Goal: Transaction & Acquisition: Obtain resource

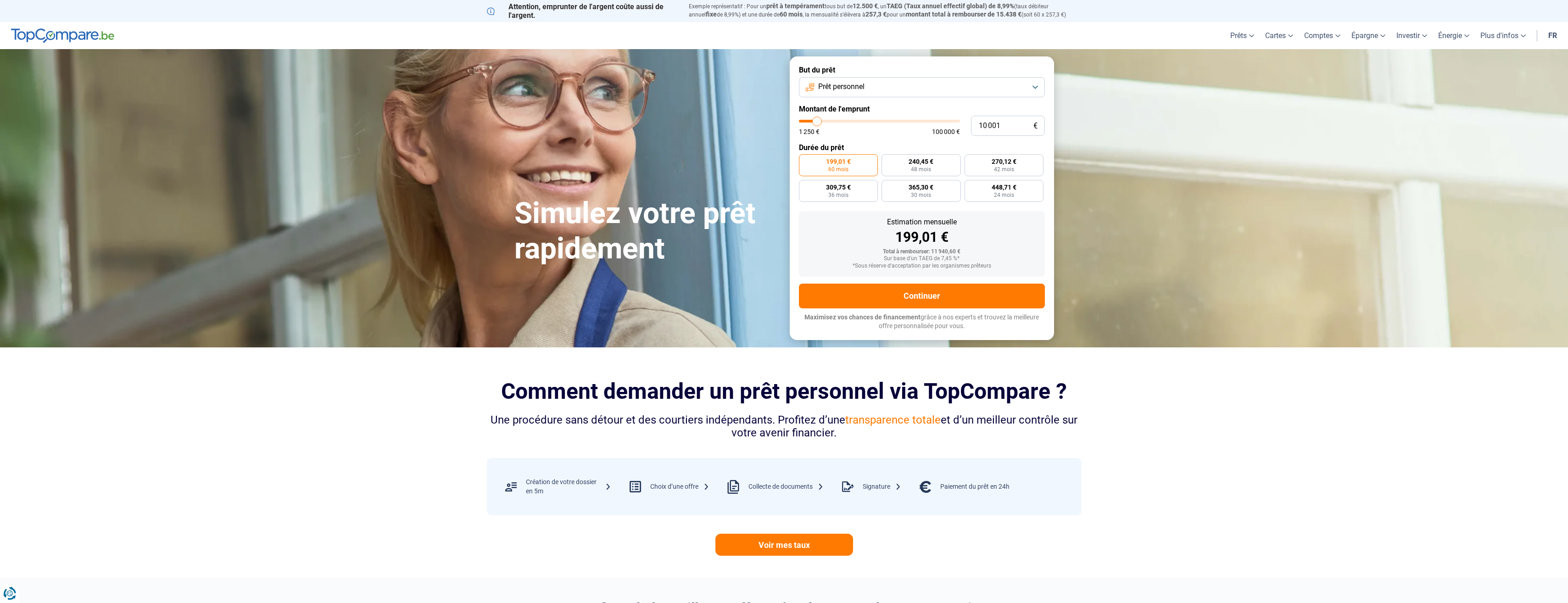
type input "13 500"
type input "13500"
type input "14 250"
type input "14250"
type input "15 750"
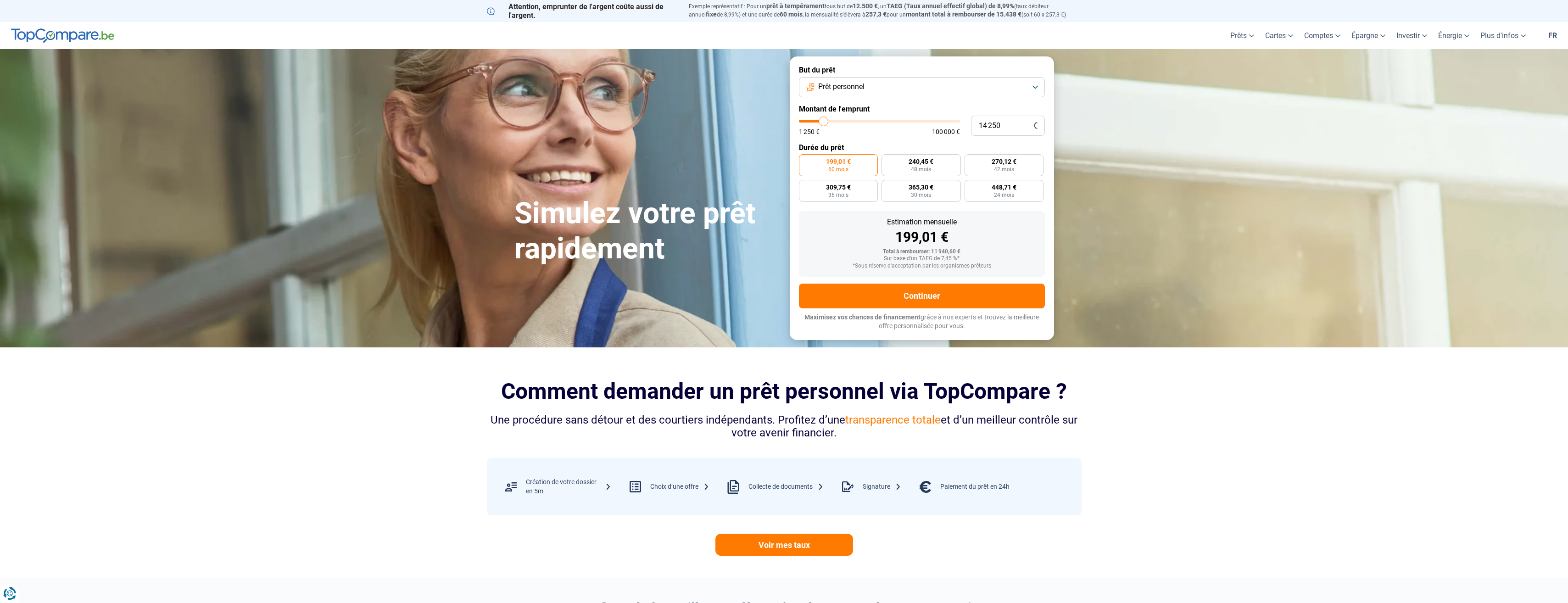
type input "15750"
type input "17 750"
type input "17750"
type input "20 000"
type input "20000"
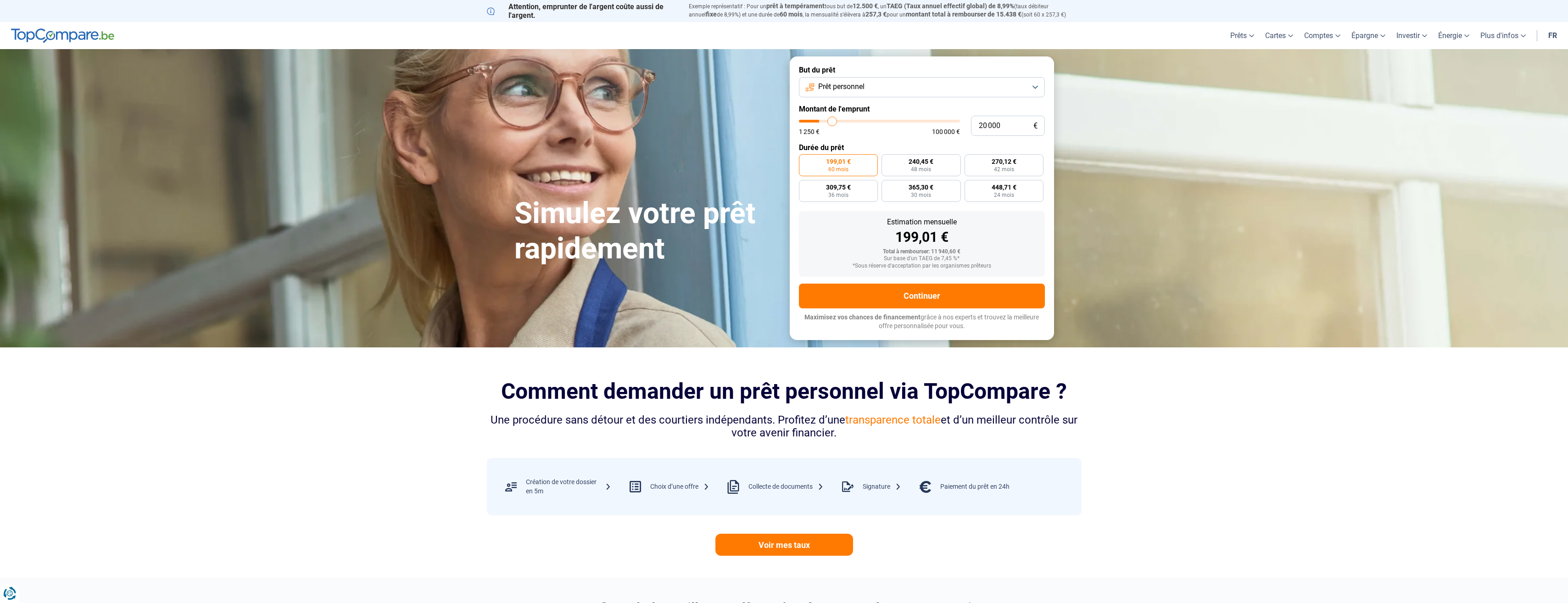
type input "22 000"
type input "22000"
type input "23 500"
type input "23500"
type input "24 250"
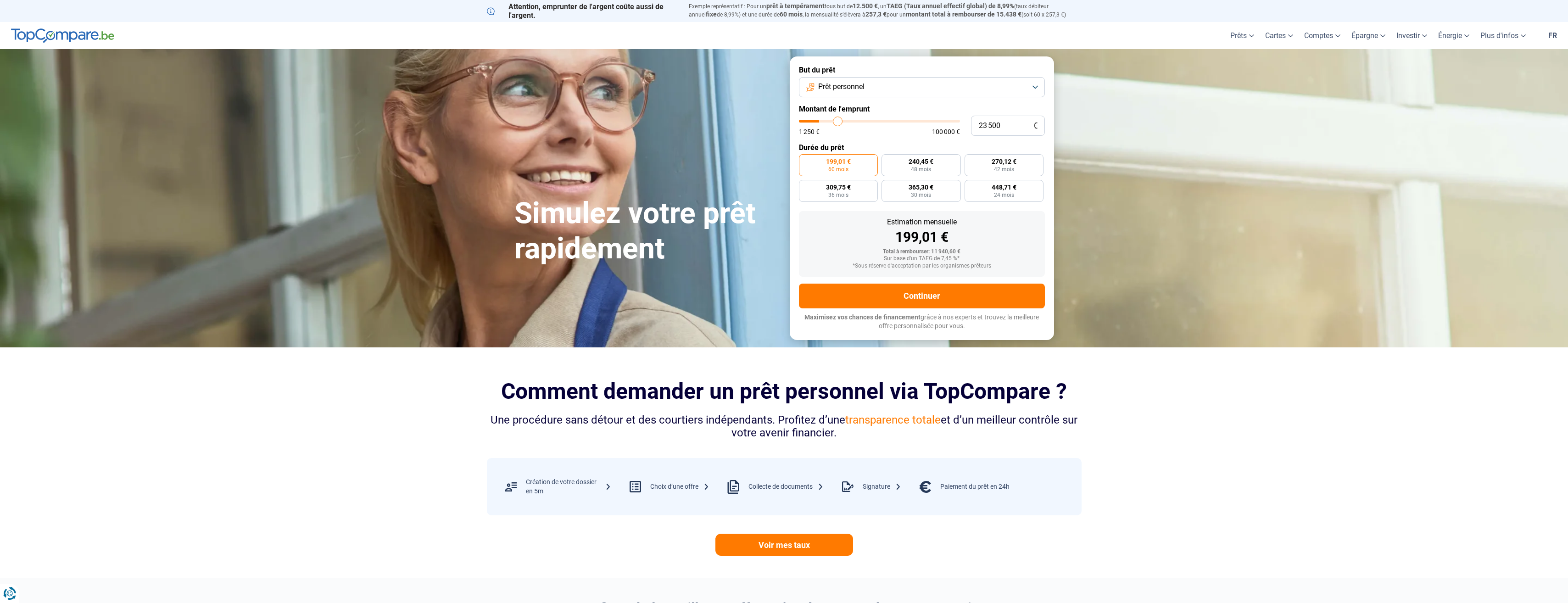
type input "24250"
type input "24 500"
type input "24500"
type input "25 000"
type input "25000"
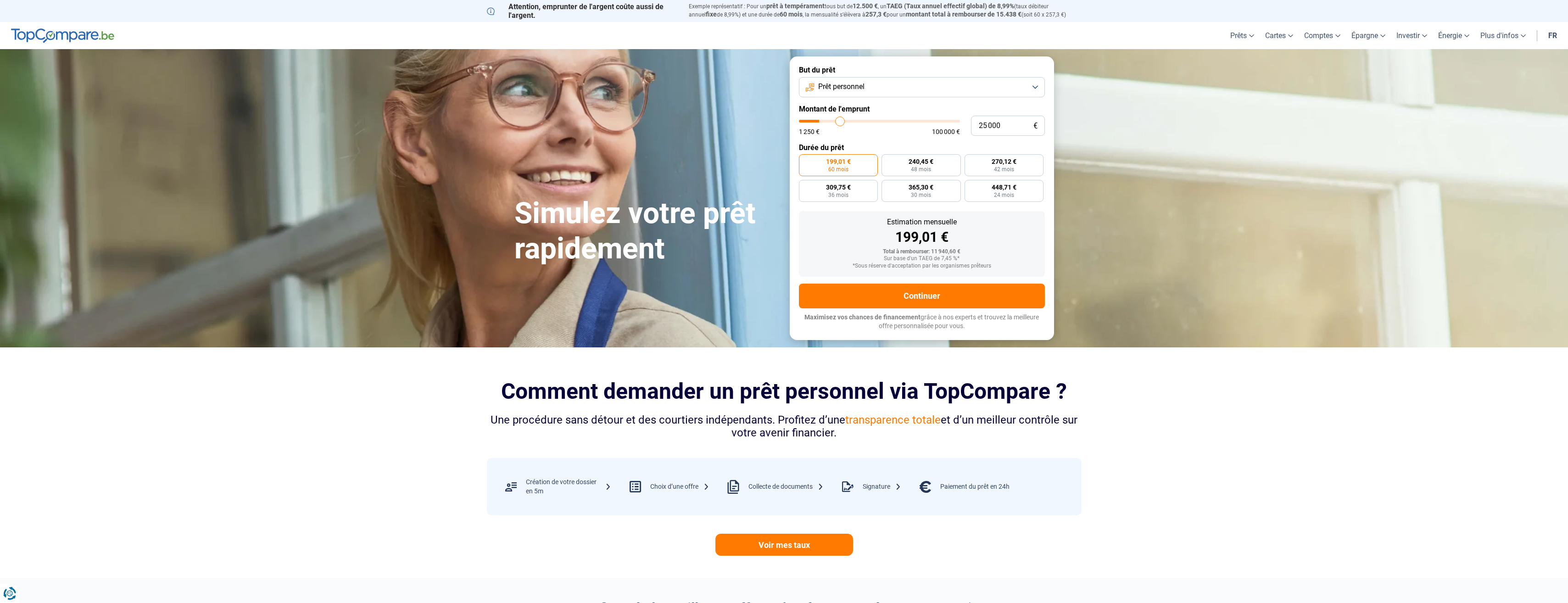
type input "25 250"
type input "25250"
type input "25 750"
type input "25750"
type input "26 750"
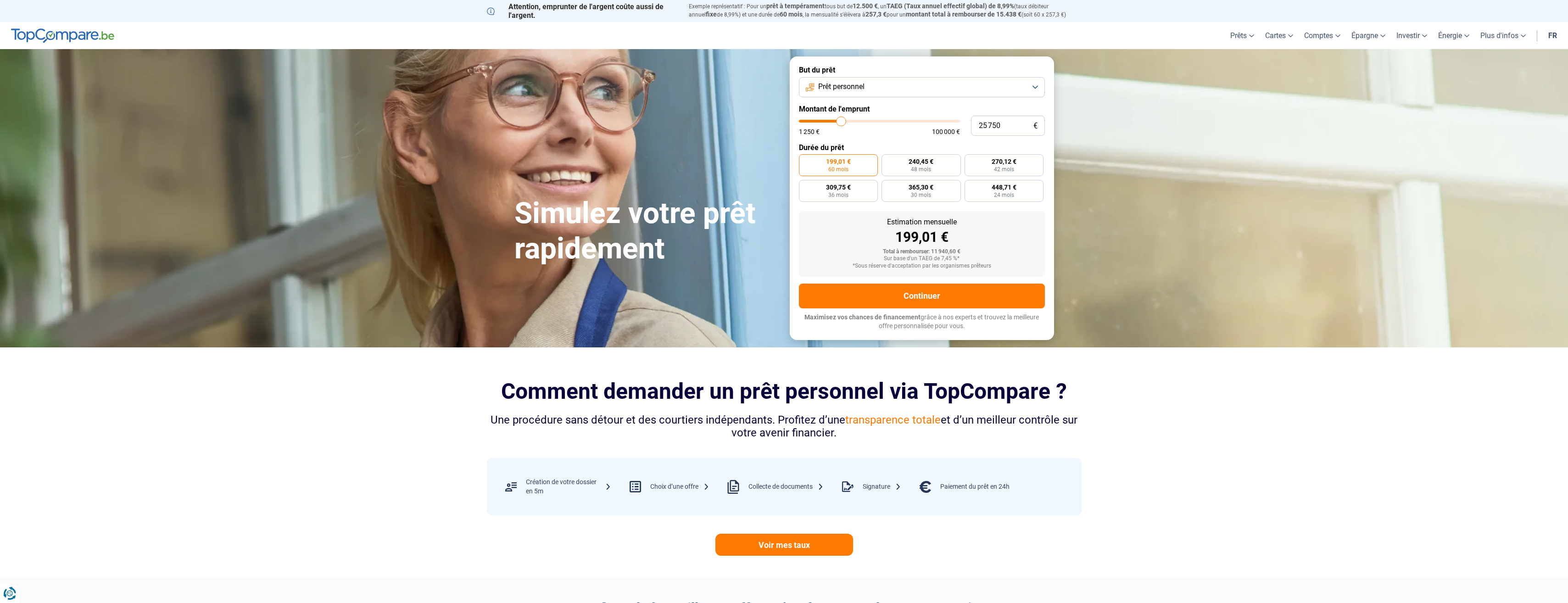
type input "26750"
type input "28 250"
type input "28250"
type input "29 250"
type input "29250"
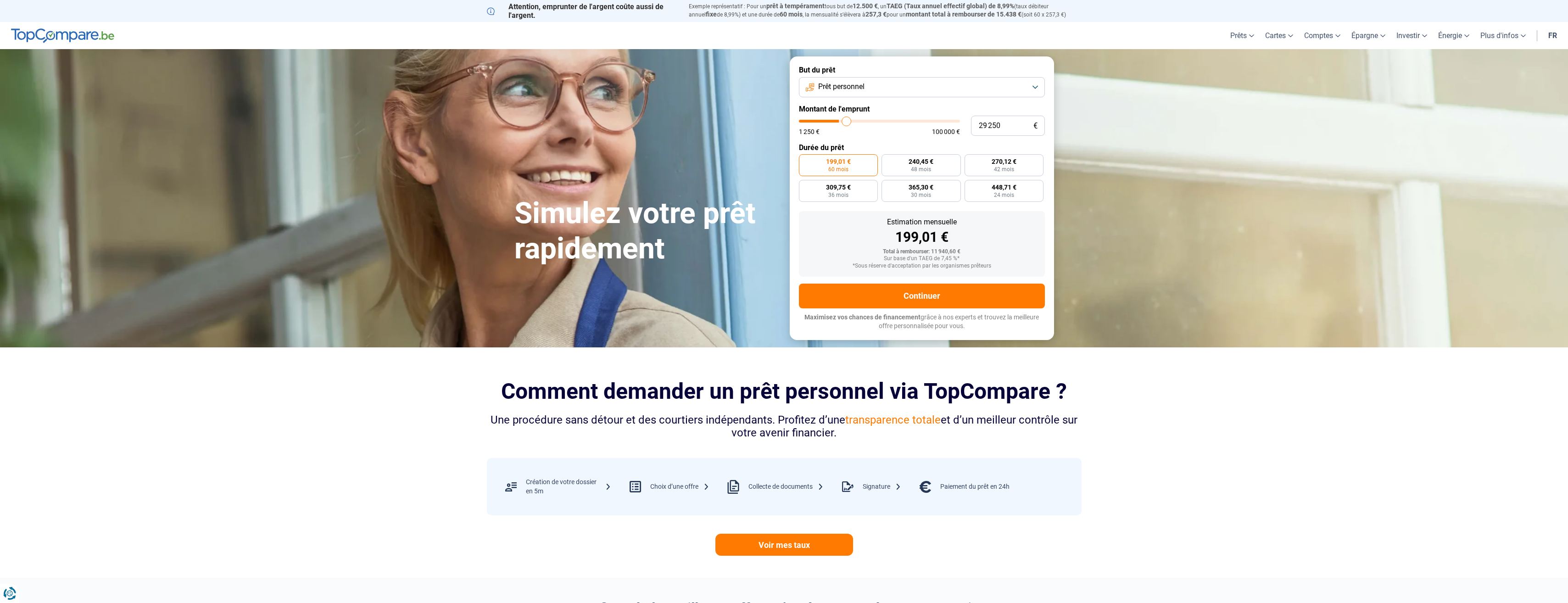
type input "30 500"
type input "30500"
type input "32 000"
type input "32000"
type input "32 750"
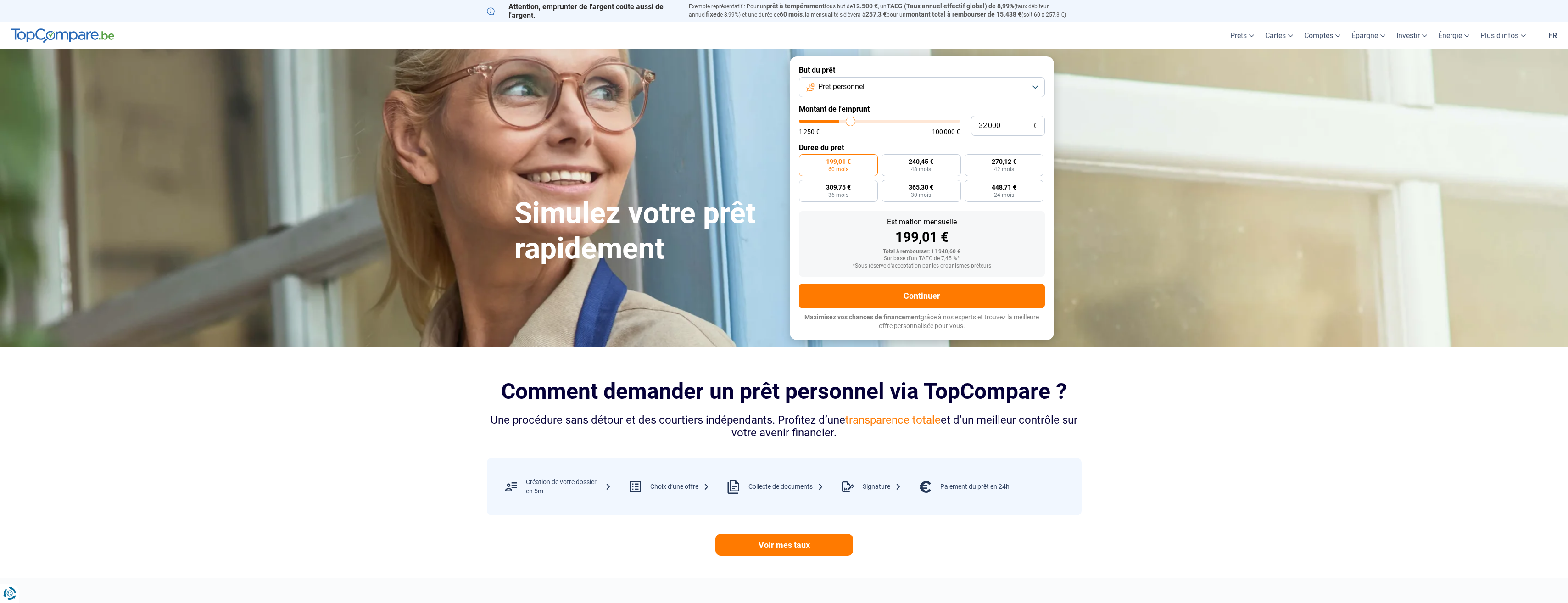
type input "32750"
type input "33 250"
type input "33250"
type input "33 500"
type input "33500"
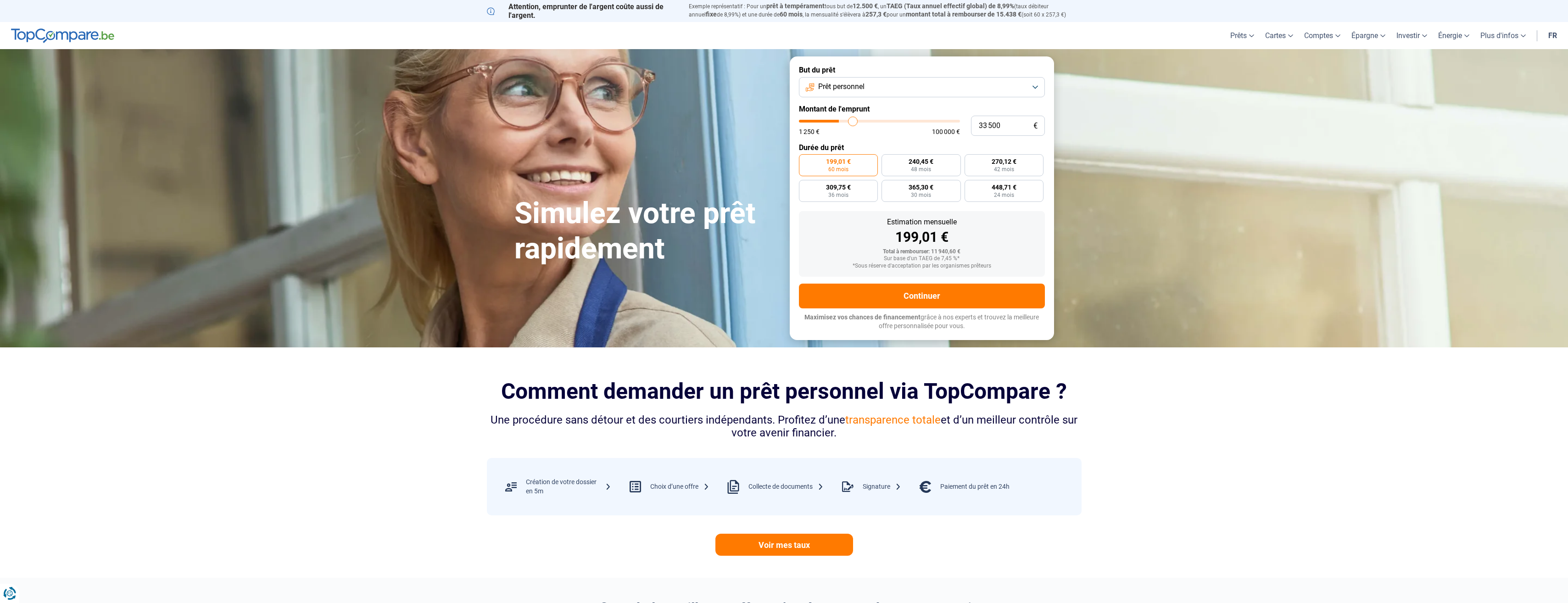
type input "33 750"
type input "33750"
type input "34 750"
type input "34750"
type input "35 500"
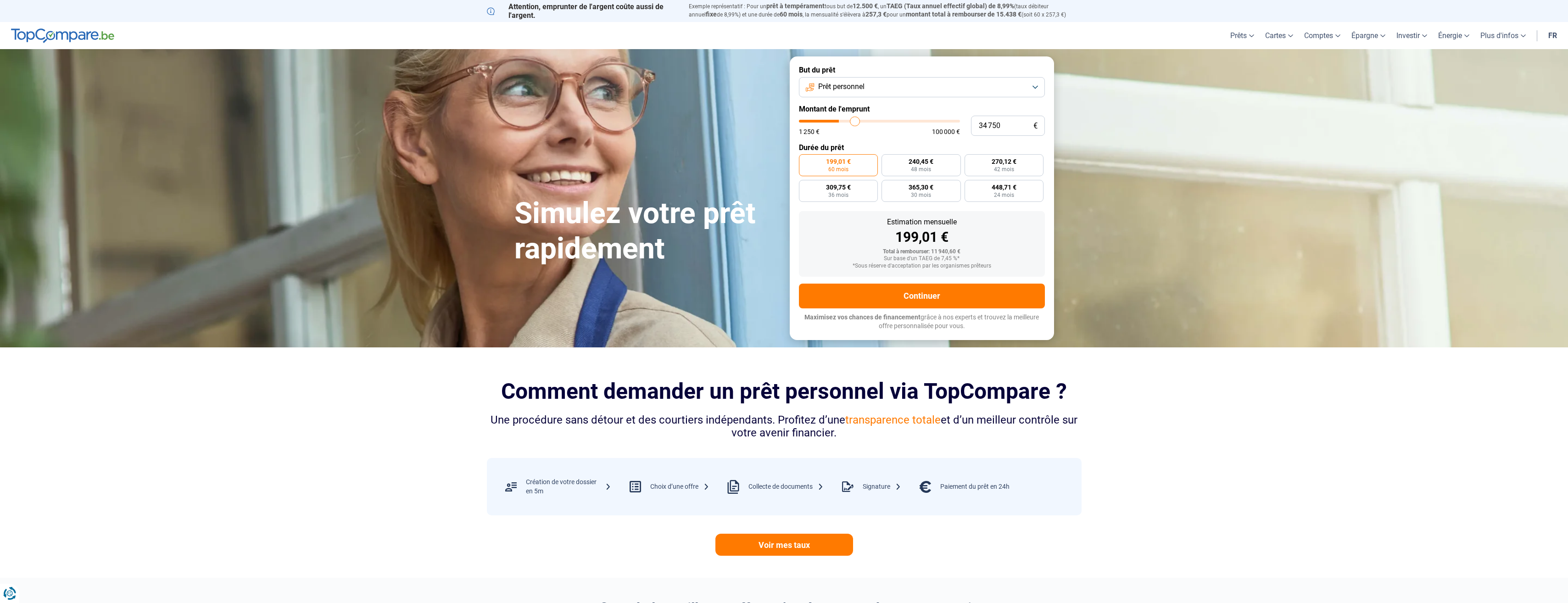
type input "35500"
type input "36 500"
type input "36500"
type input "38 000"
type input "38000"
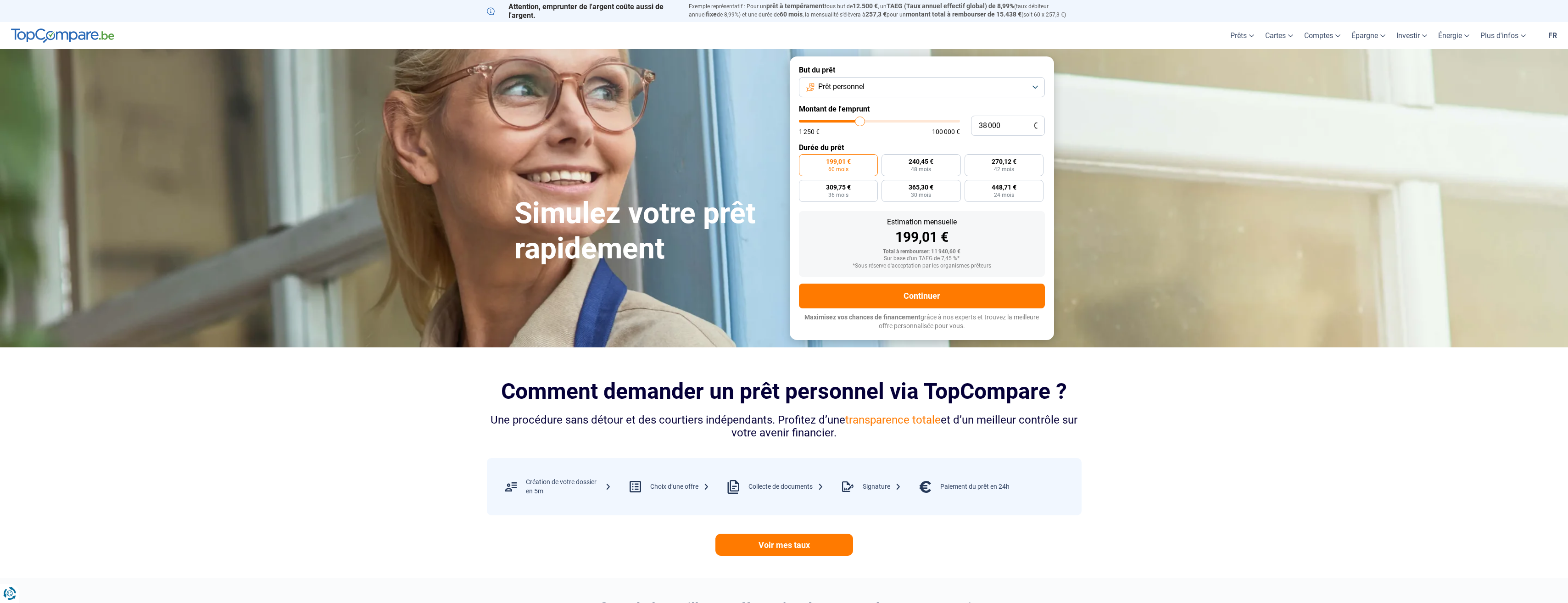
type input "38 750"
type input "38750"
type input "40 750"
type input "40750"
type input "42 750"
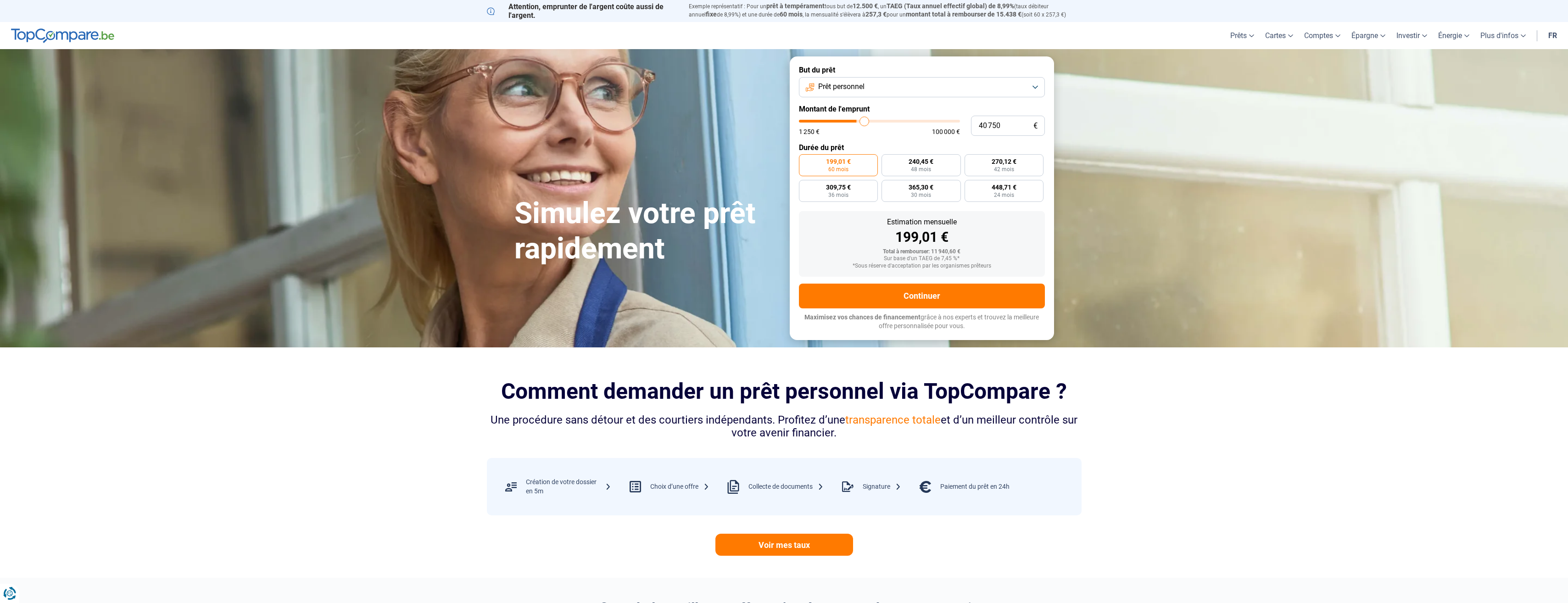
type input "42750"
type input "45 000"
type input "45000"
type input "46 750"
type input "46750"
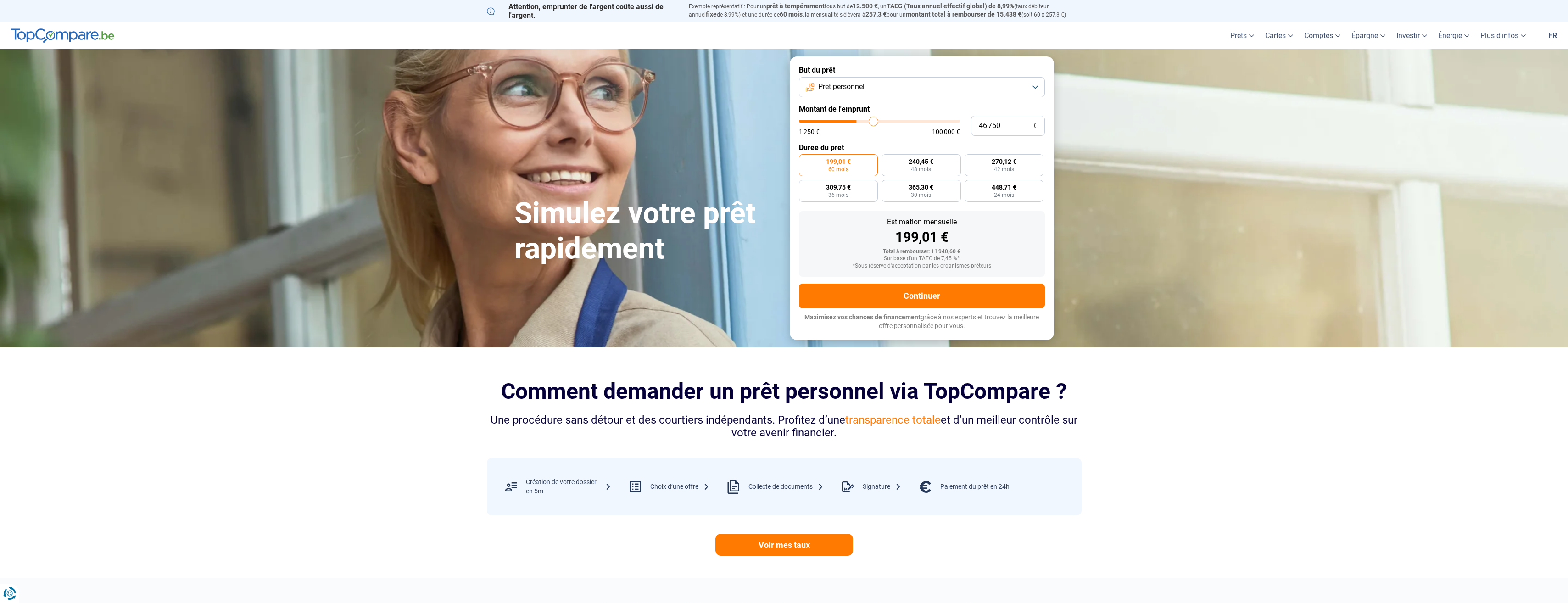
type input "49 750"
type input "49750"
type input "54 500"
type input "54500"
type input "59 000"
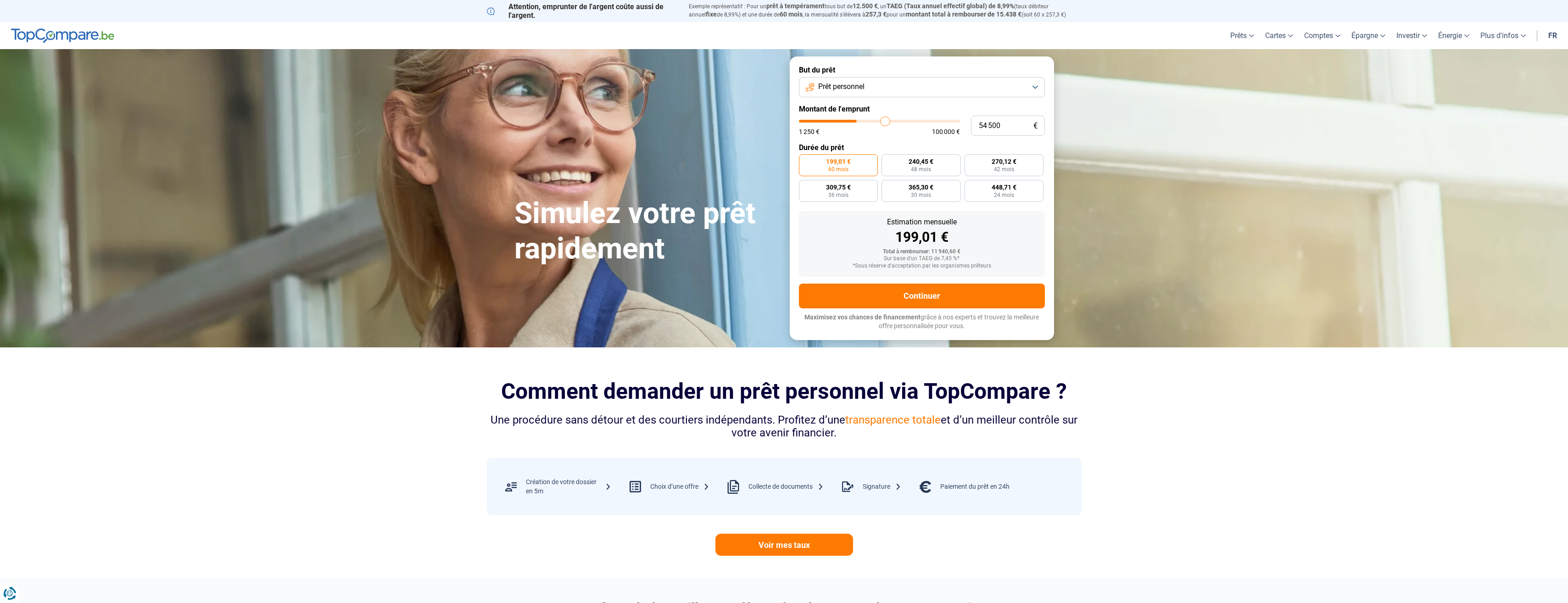
type input "59000"
type input "62 500"
type input "62500"
type input "64 500"
type input "64500"
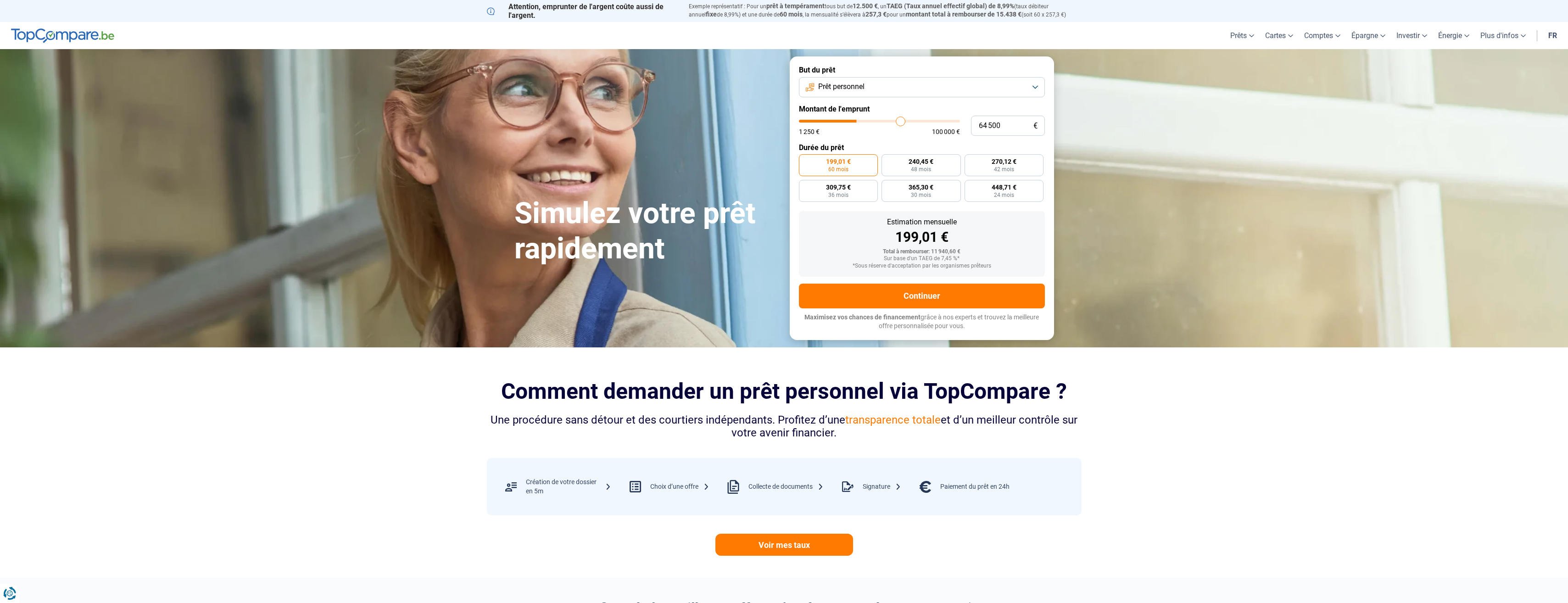
type input "65 250"
type input "65250"
type input "66 000"
type input "66000"
type input "64 750"
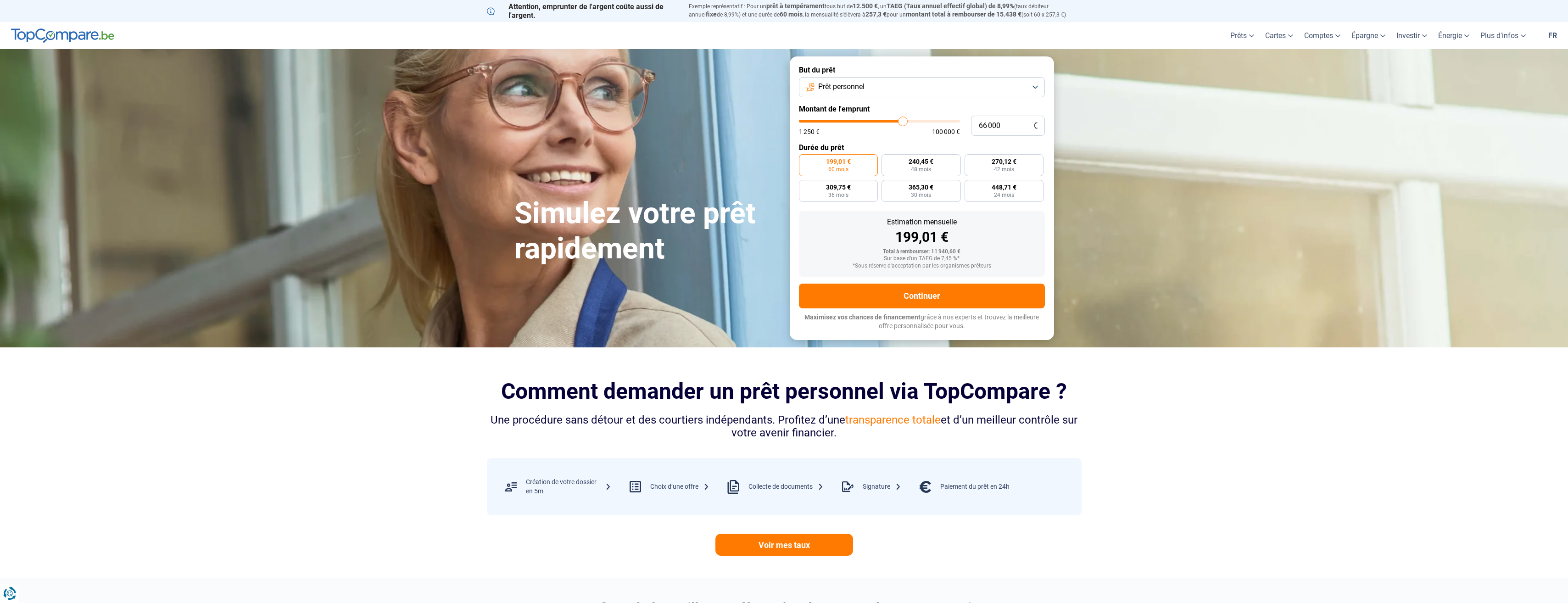
type input "64750"
type input "63 000"
type input "63000"
type input "61 000"
type input "61000"
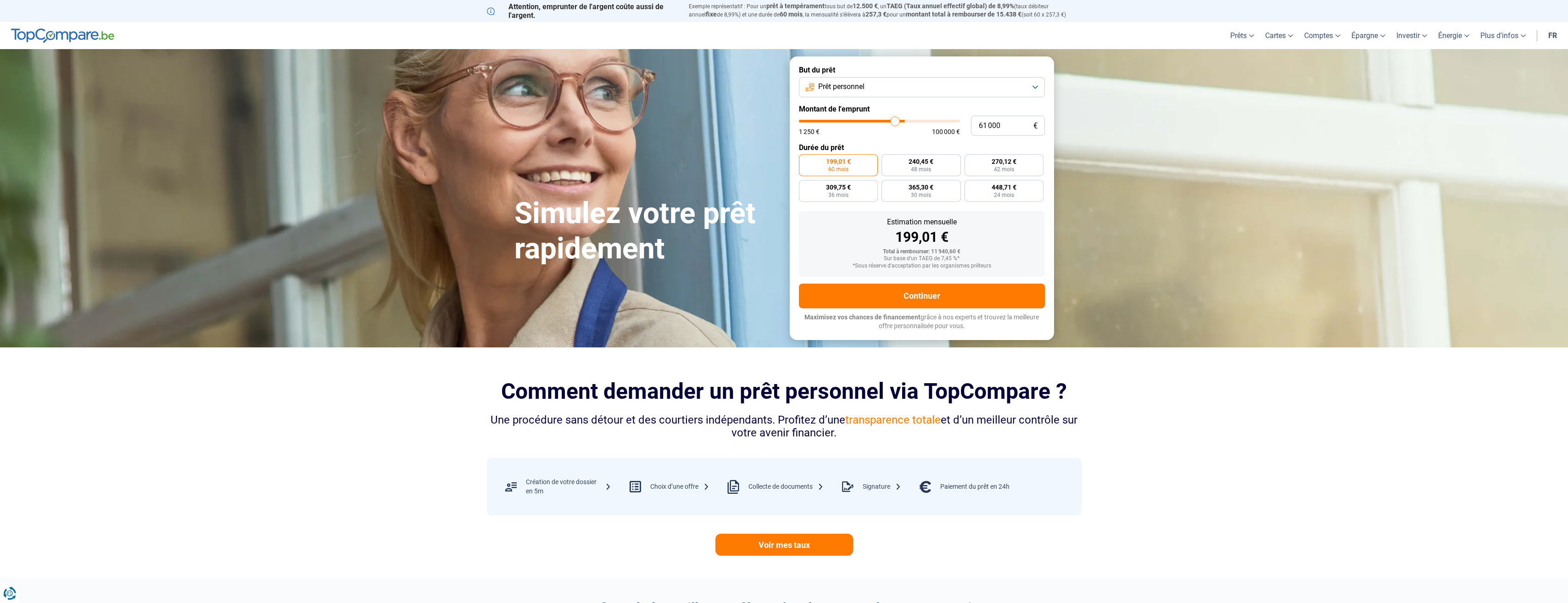
type input "58 750"
type input "58750"
type input "56 250"
type input "56250"
type input "54 250"
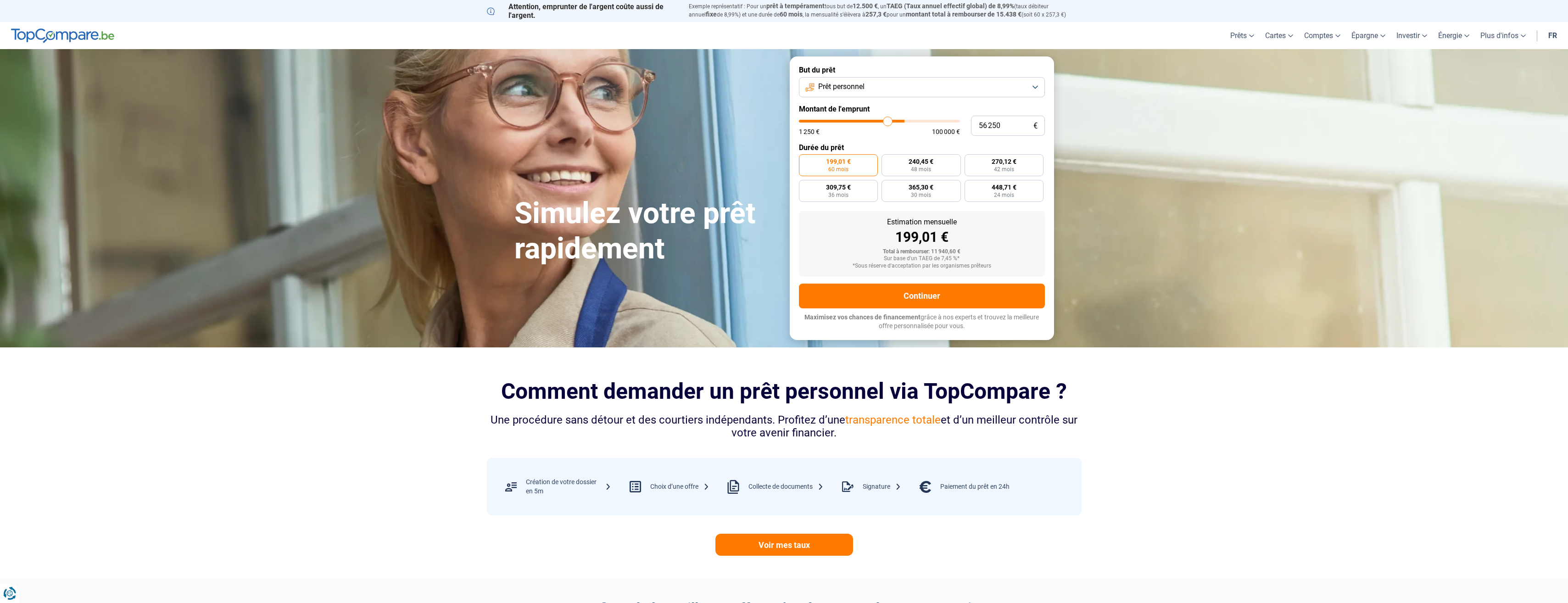
type input "54250"
type input "52 000"
type input "52000"
type input "48 750"
type input "48750"
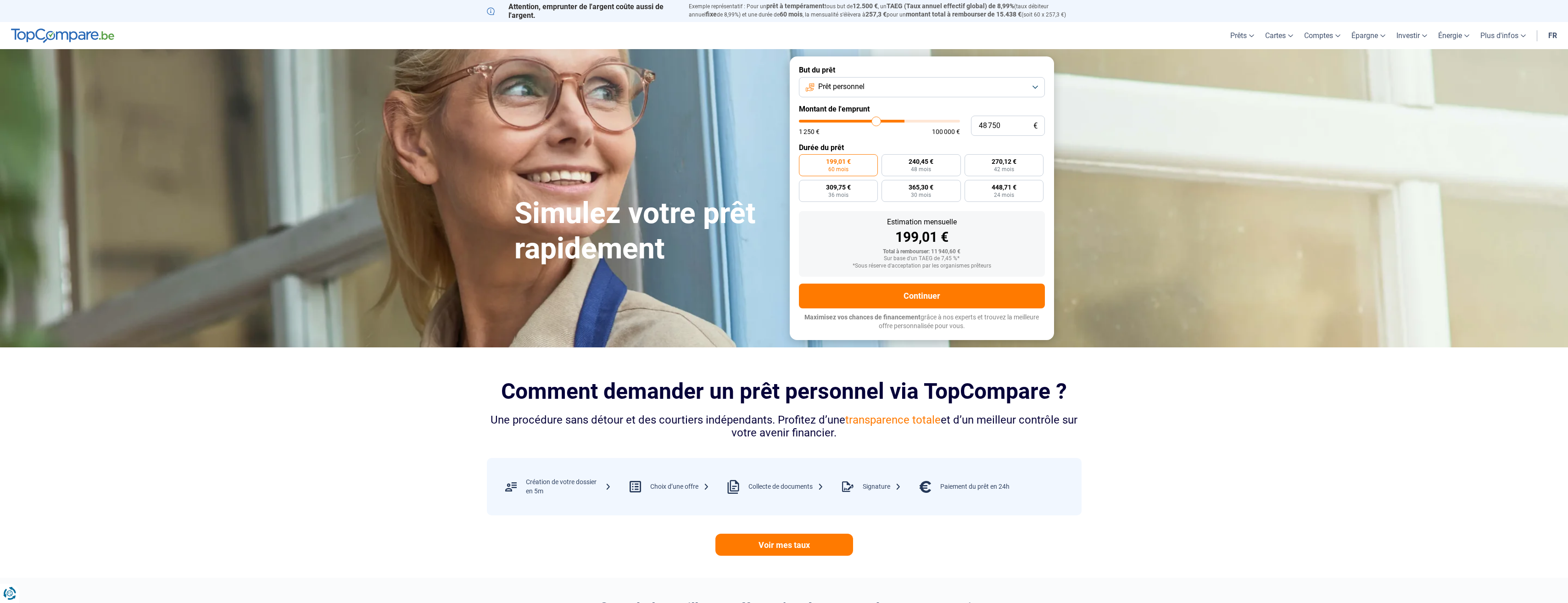
type input "47 000"
type input "47000"
type input "45 500"
type input "45500"
type input "44 500"
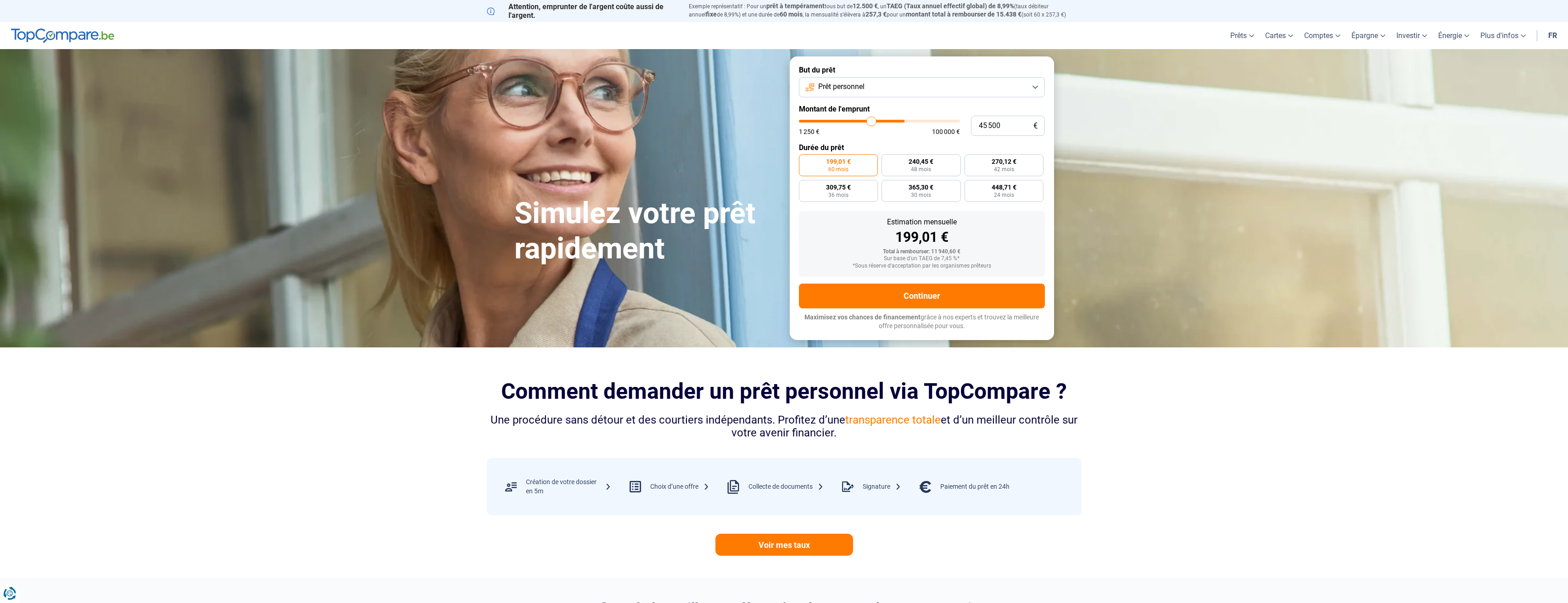
type input "44500"
type input "44 000"
type input "44000"
type input "43 000"
type input "43000"
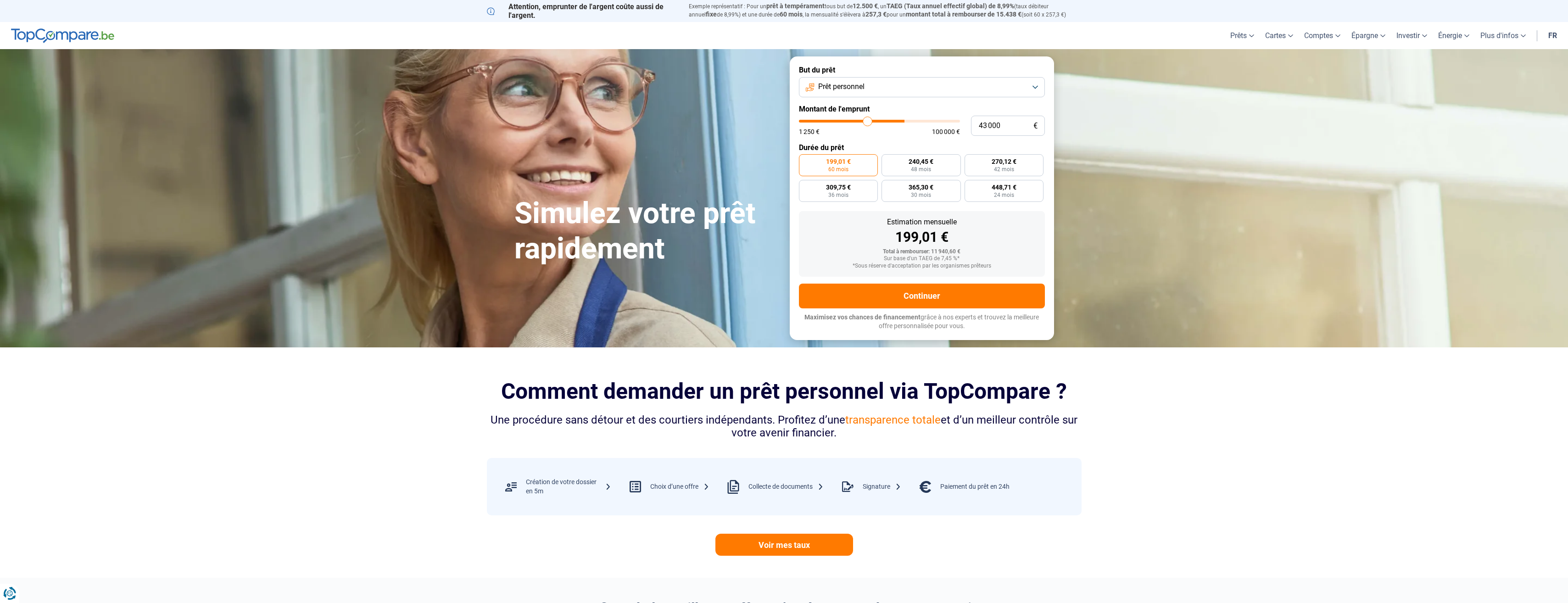
type input "42 750"
type input "42750"
type input "42 500"
type input "42500"
type input "42 250"
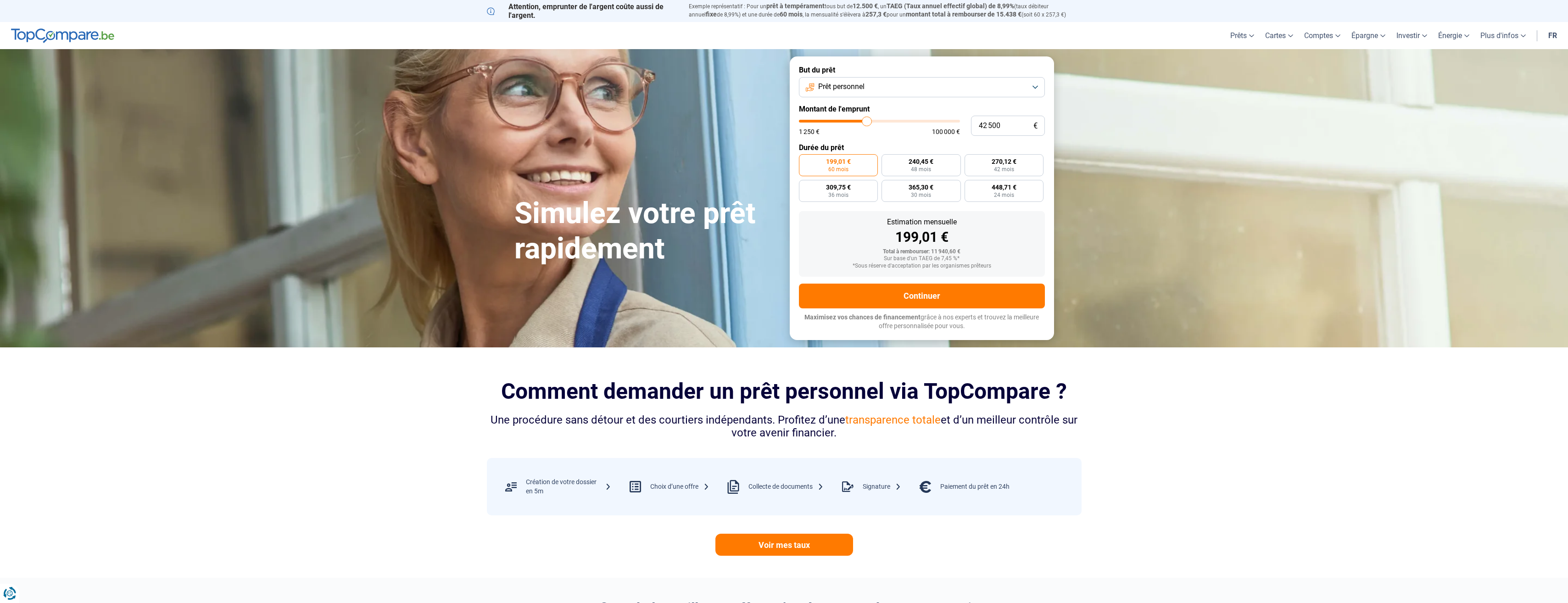
type input "42250"
type input "42 000"
type input "42000"
type input "40 250"
type input "40250"
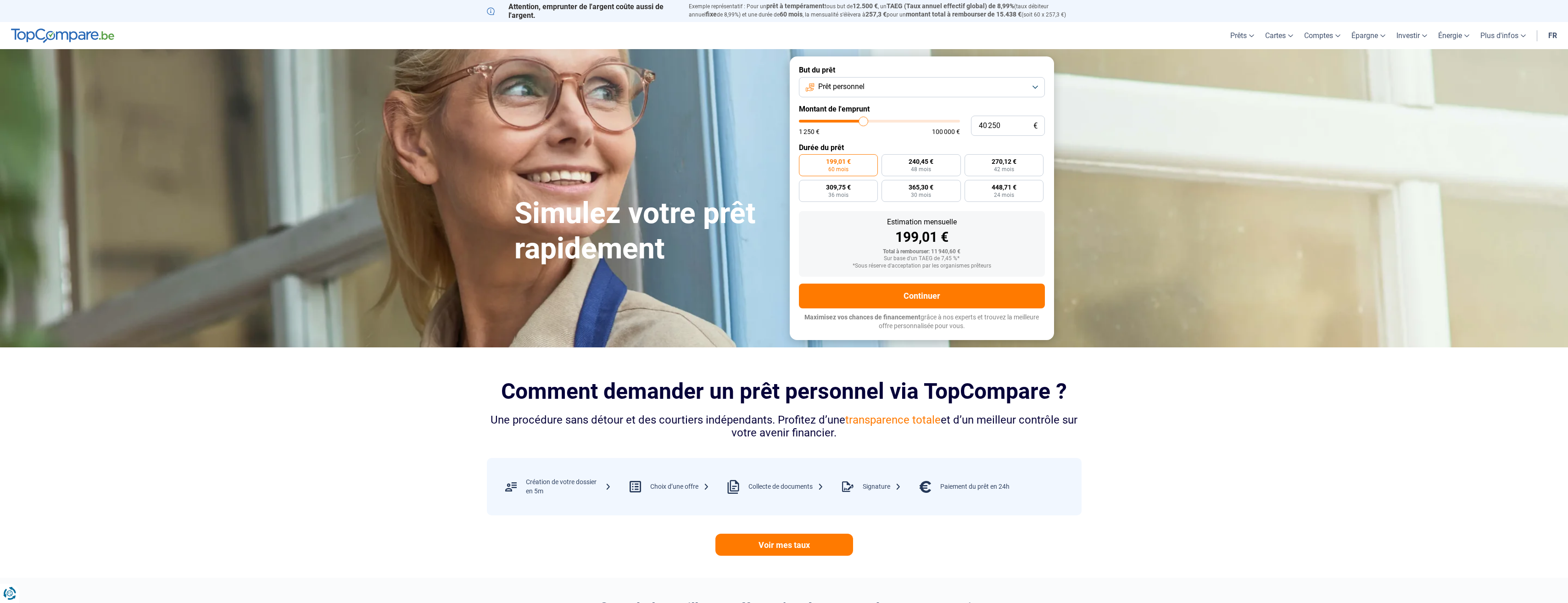
type input "38 750"
type input "38750"
type input "37 000"
type input "37000"
type input "35 750"
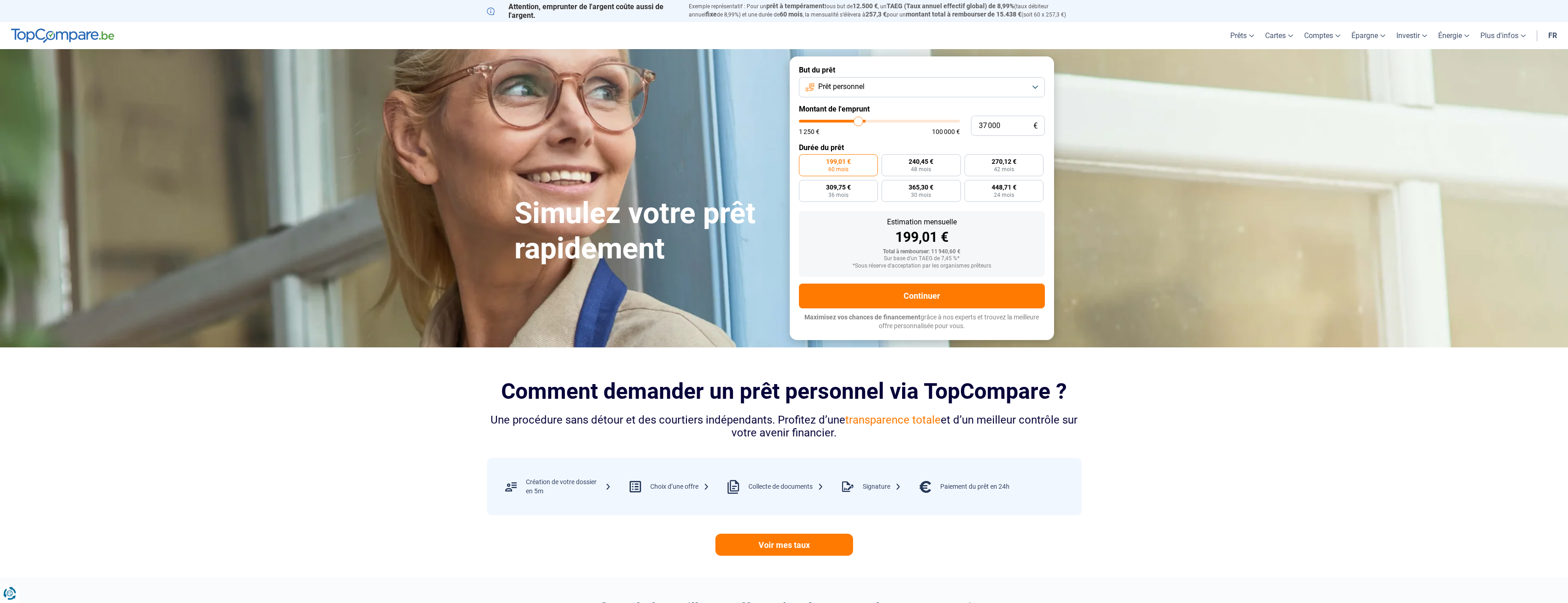
type input "35750"
type input "35 000"
type input "35000"
type input "34 750"
type input "34750"
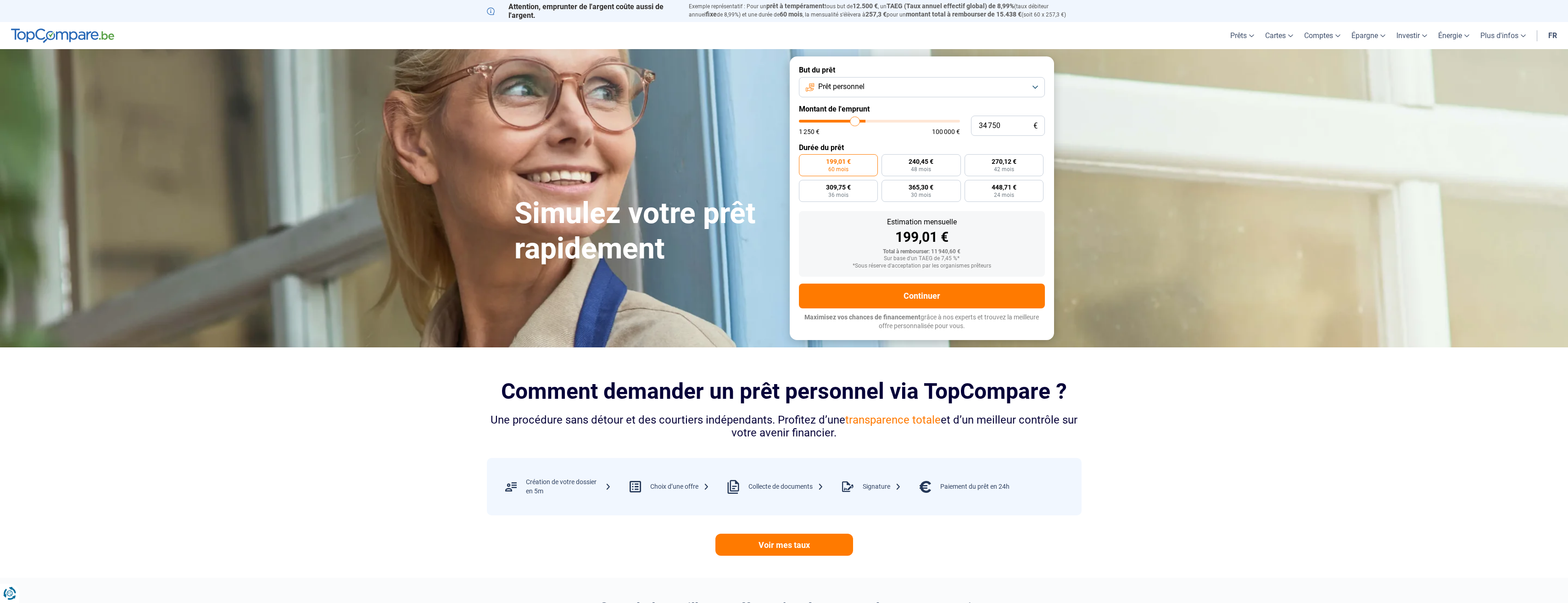
type input "34 250"
type input "34250"
type input "34 000"
type input "34000"
type input "33 750"
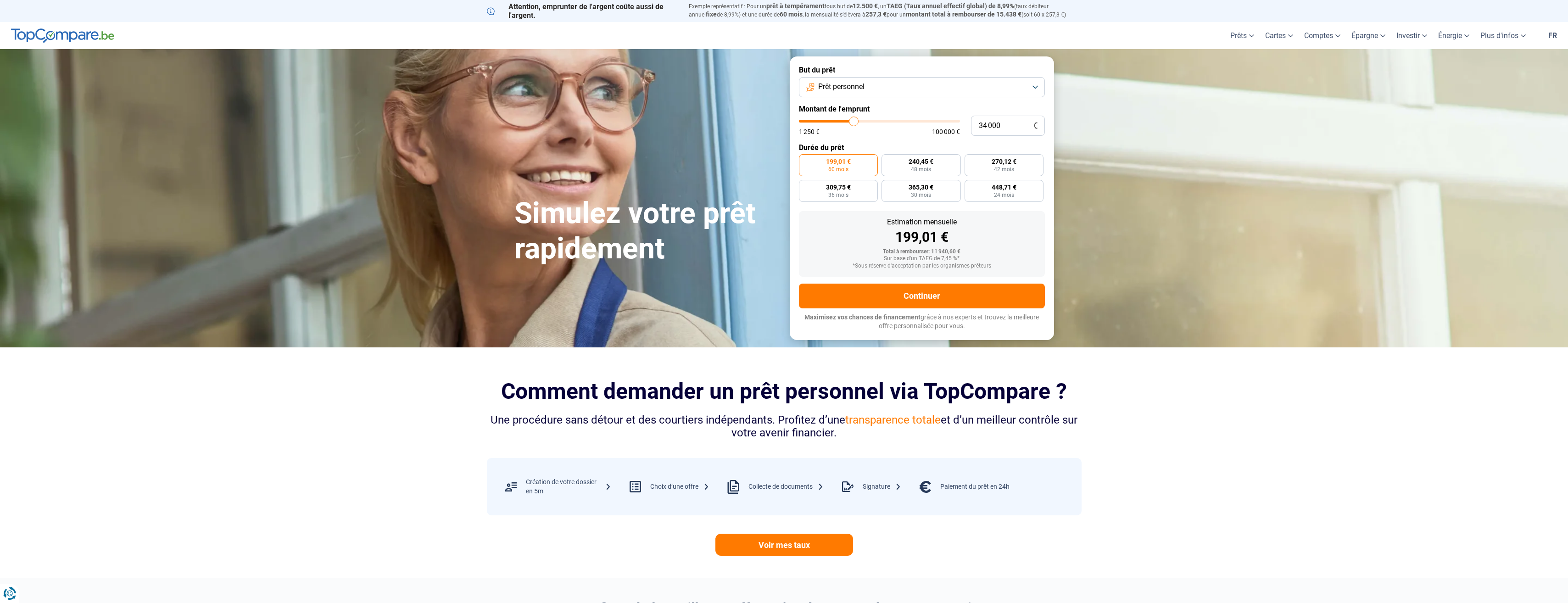
type input "33750"
type input "33 500"
type input "33500"
type input "33 250"
type input "33250"
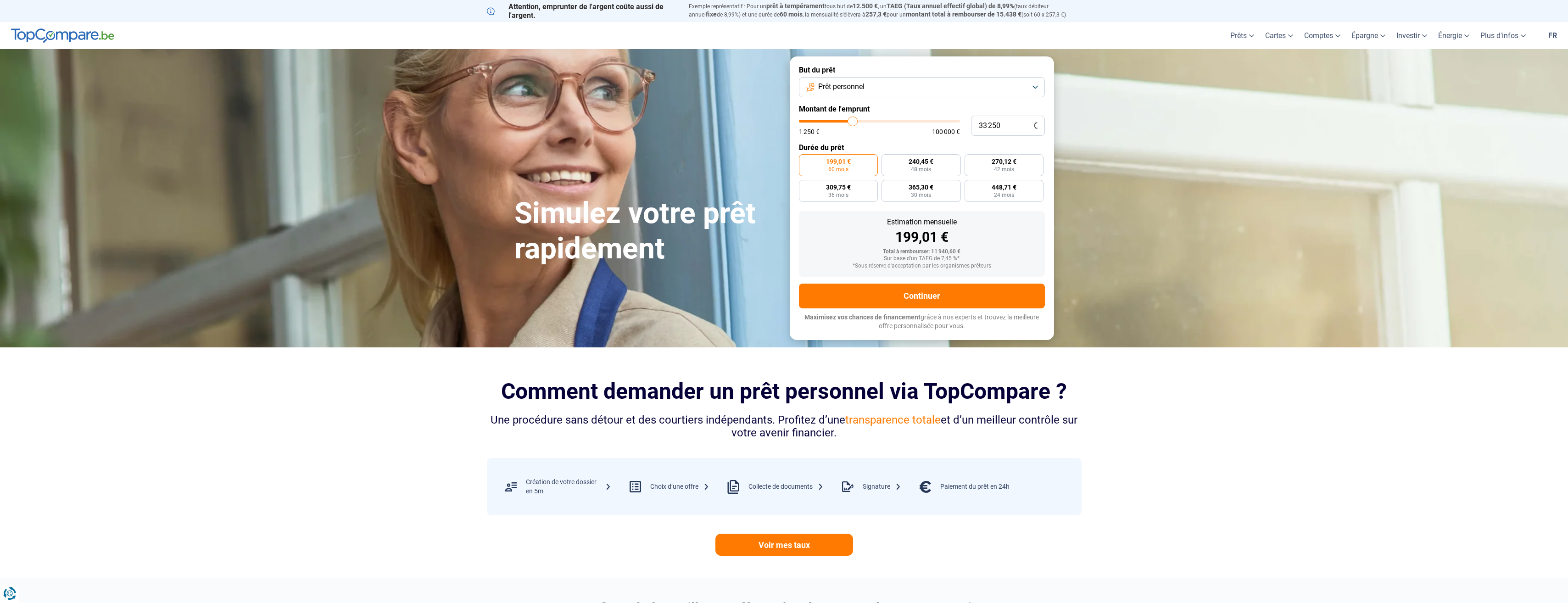
type input "32 750"
type input "32750"
type input "32 500"
type input "32500"
type input "32 000"
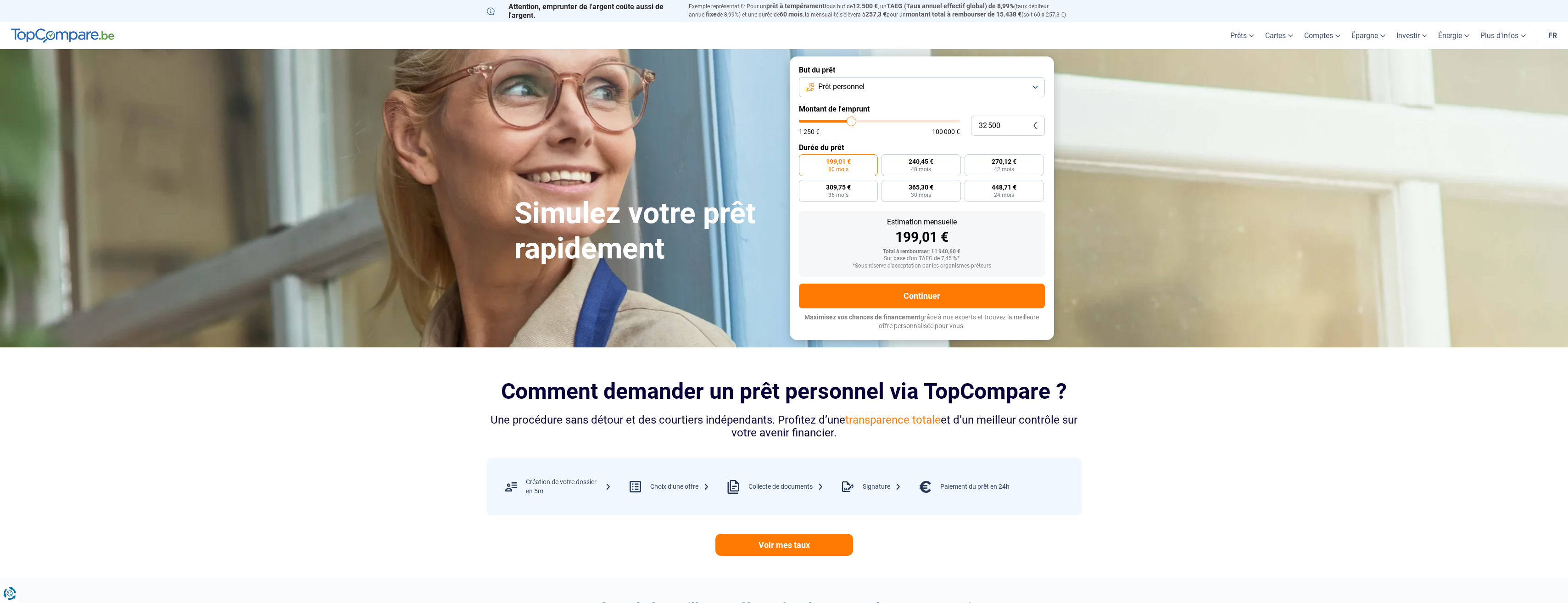
type input "32000"
type input "30 750"
type input "30750"
type input "29 750"
type input "29750"
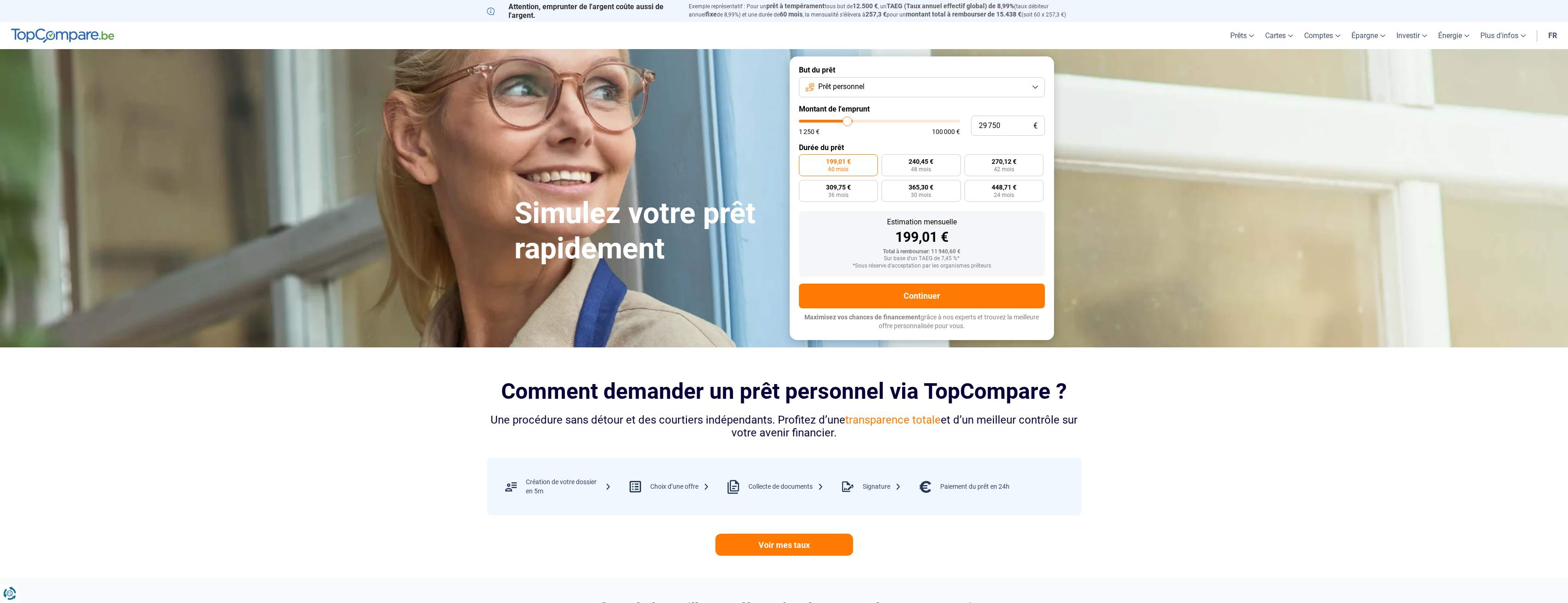
type input "29 500"
type input "29500"
type input "29 250"
type input "29250"
type input "29 750"
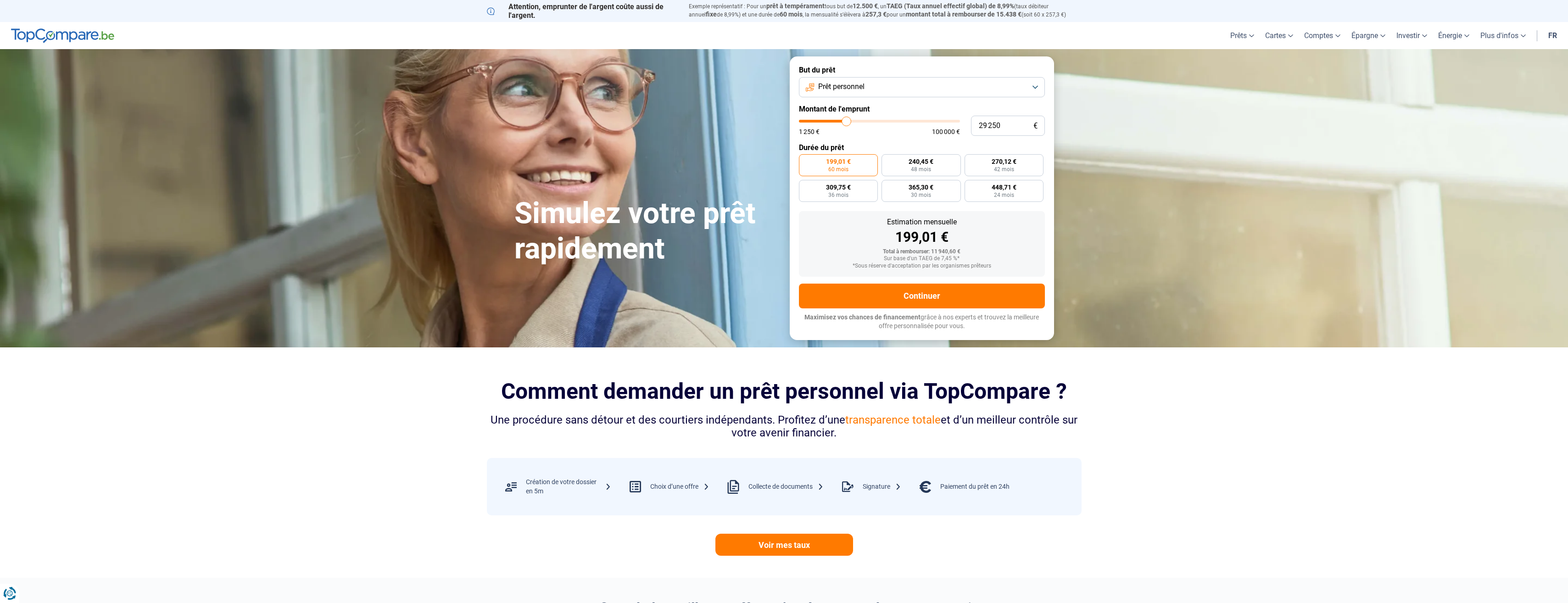
type input "29750"
type input "30 250"
type input "30250"
type input "30 500"
type input "30500"
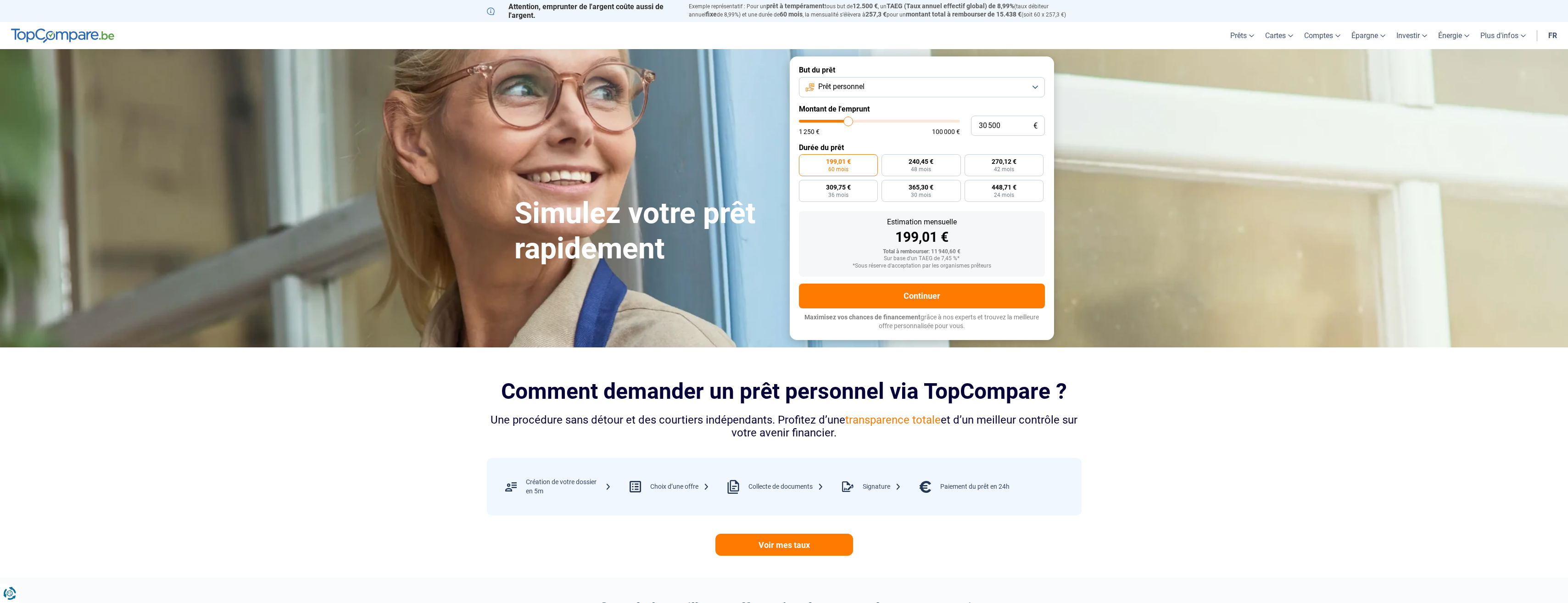
type input "30 750"
drag, startPoint x: 822, startPoint y: 122, endPoint x: 849, endPoint y: 122, distance: 27.0
type input "30750"
click at [849, 122] on input "range" at bounding box center [880, 121] width 161 height 3
radio input "false"
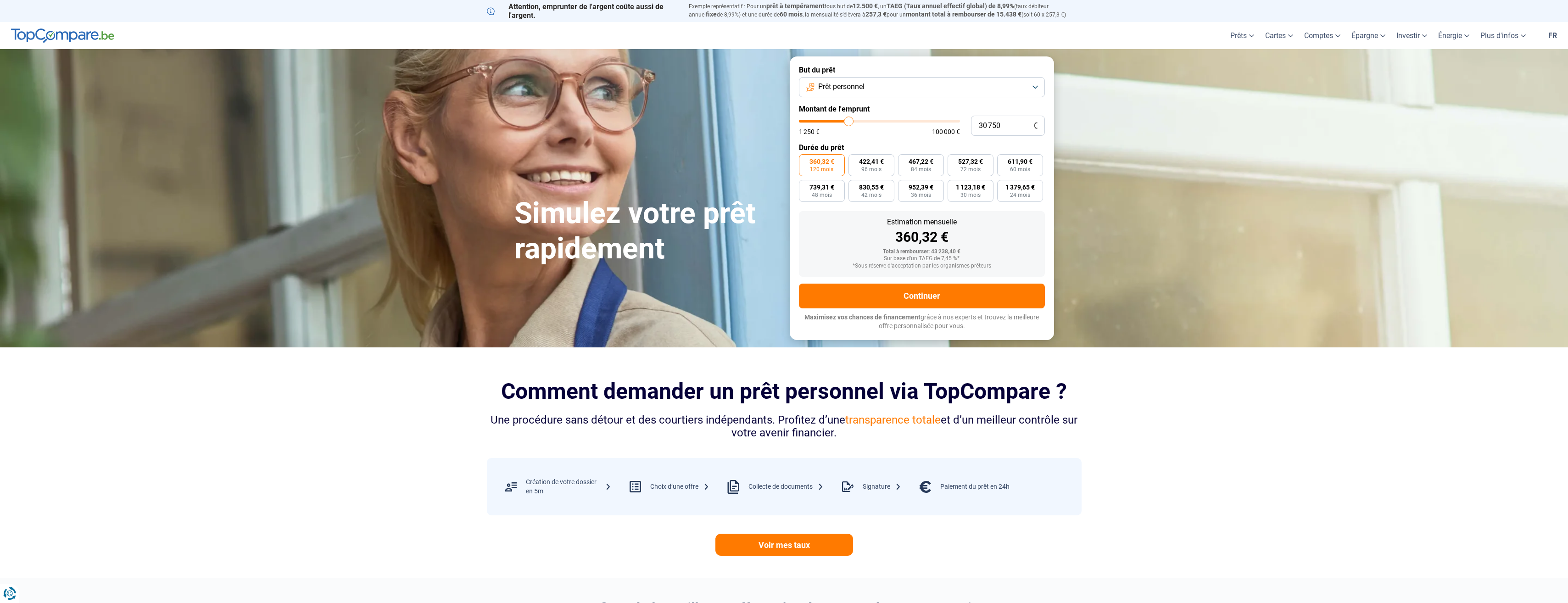
type input "30 500"
type input "30500"
type input "30 250"
type input "30250"
type input "29 750"
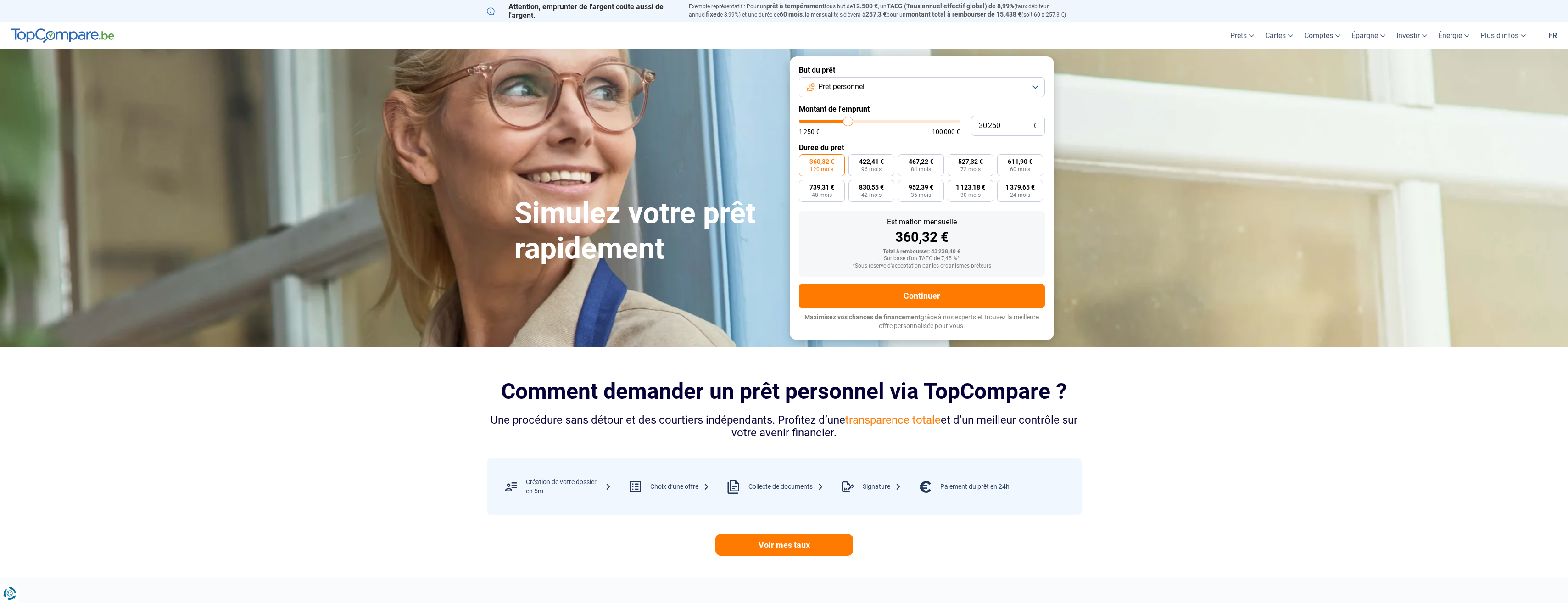
type input "29750"
type input "29 500"
type input "29500"
type input "29 250"
type input "29250"
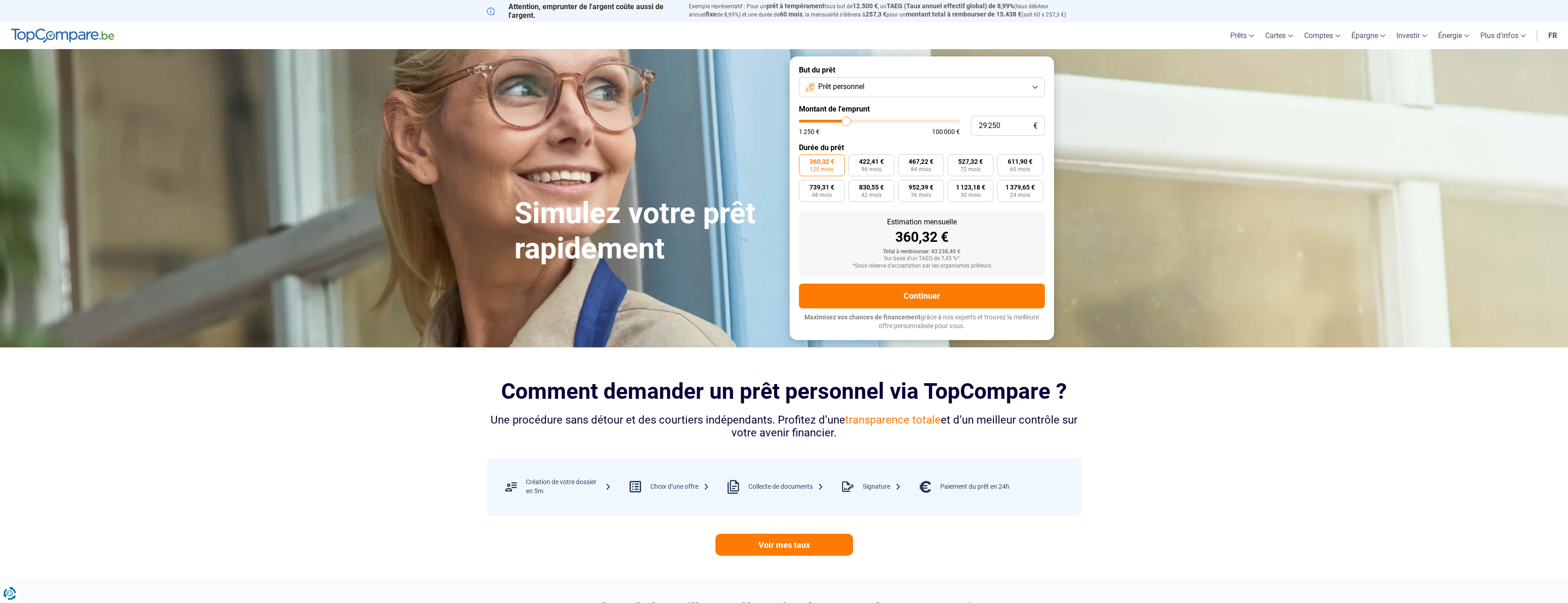
type input "29 500"
type input "29500"
type input "29 750"
type input "29750"
type input "30 250"
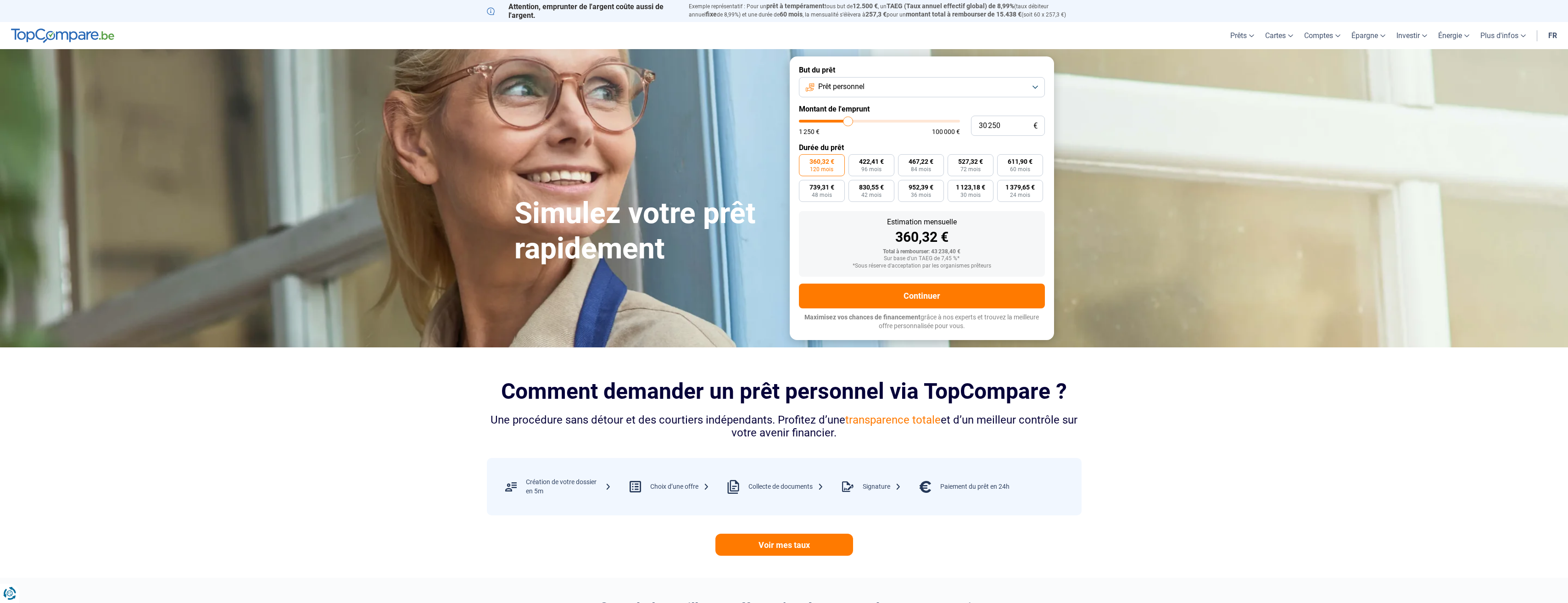
type input "30250"
click at [848, 122] on input "range" at bounding box center [880, 121] width 161 height 3
click at [877, 162] on span "415,54 €" at bounding box center [871, 161] width 25 height 7
click at [855, 160] on input "415,54 € 96 mois" at bounding box center [852, 157] width 6 height 6
radio input "true"
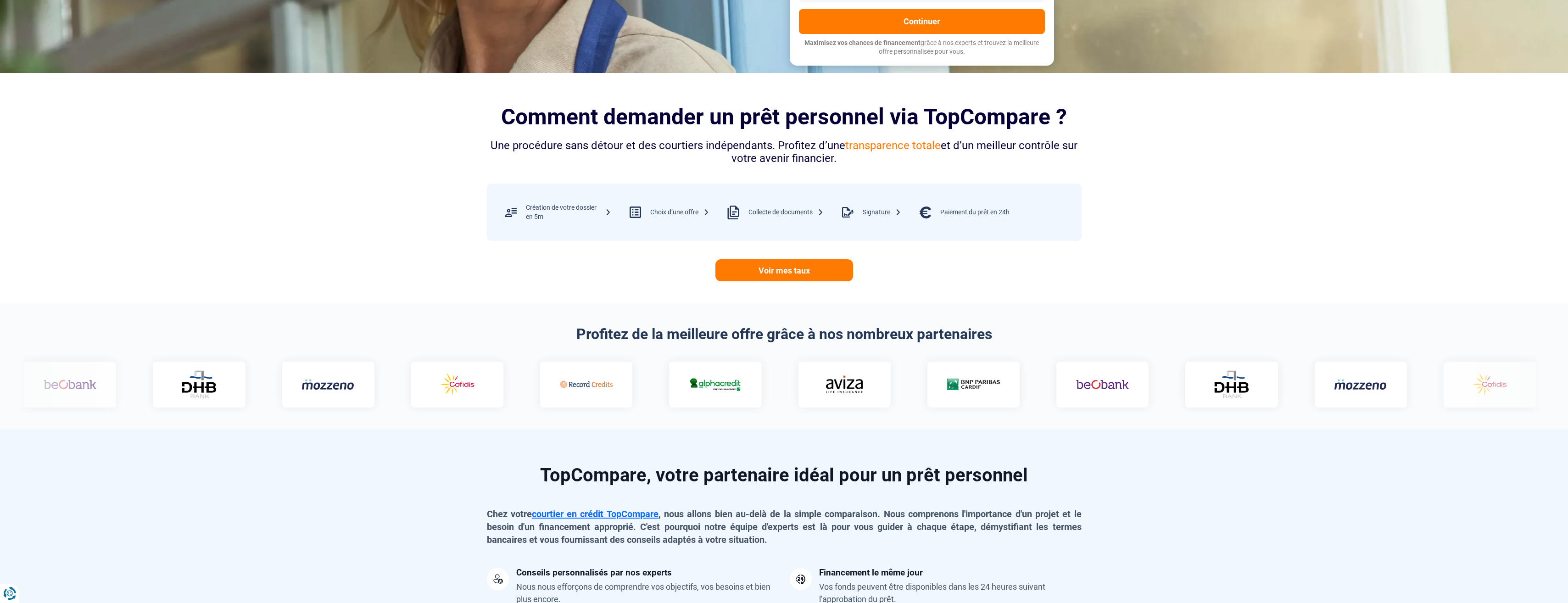
scroll to position [184, 0]
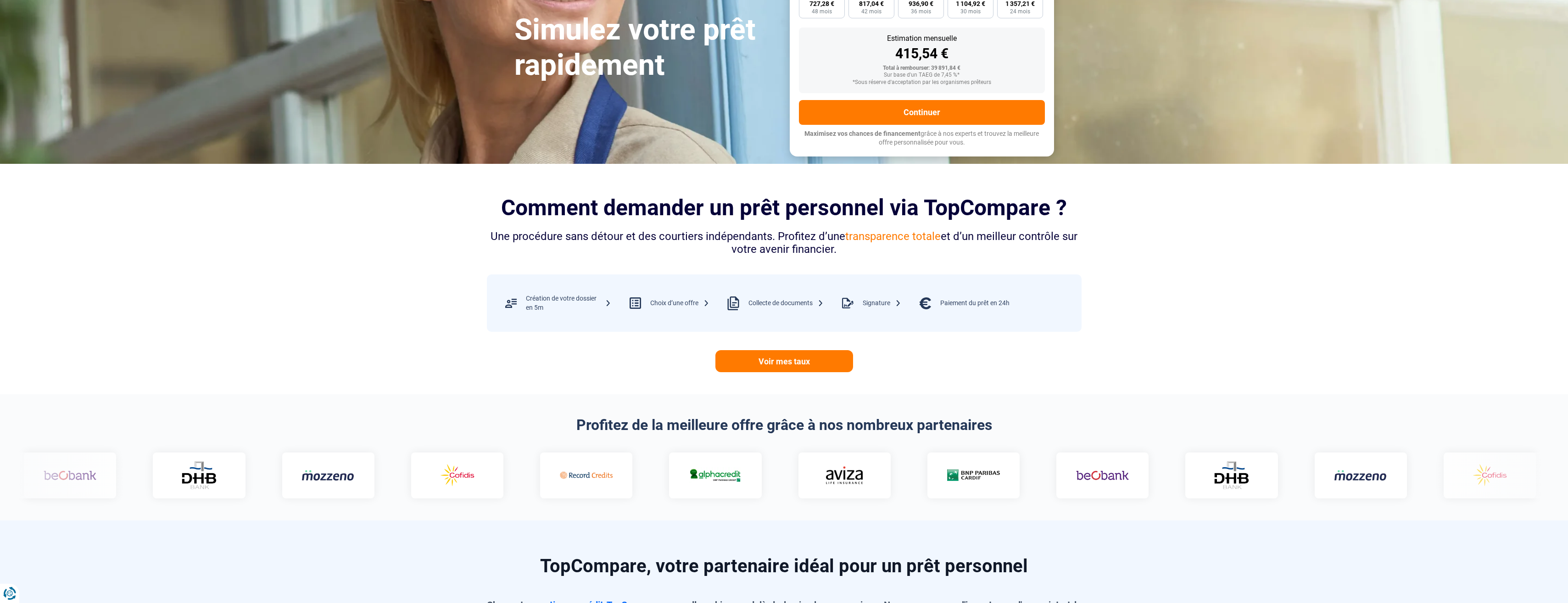
click at [704, 301] on div "Choix d’une offre" at bounding box center [679, 303] width 59 height 9
click at [793, 361] on link "Voir mes taux" at bounding box center [784, 361] width 138 height 22
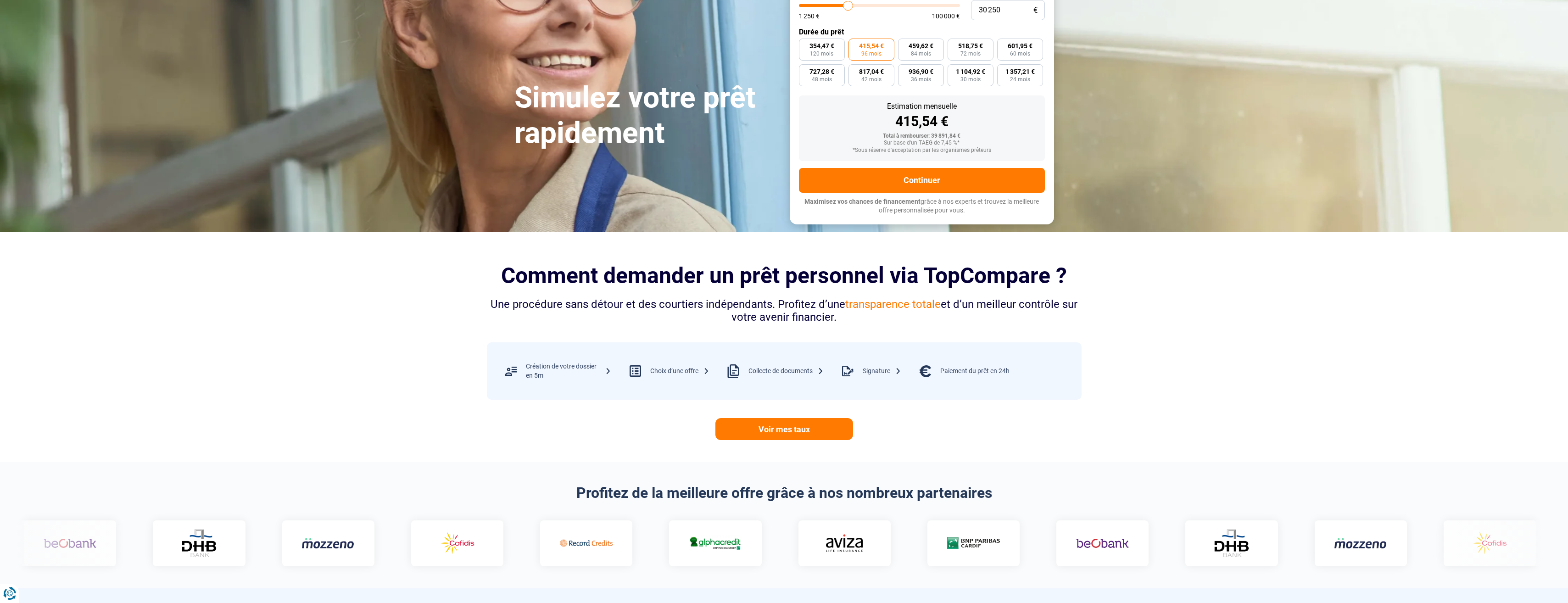
scroll to position [46, 0]
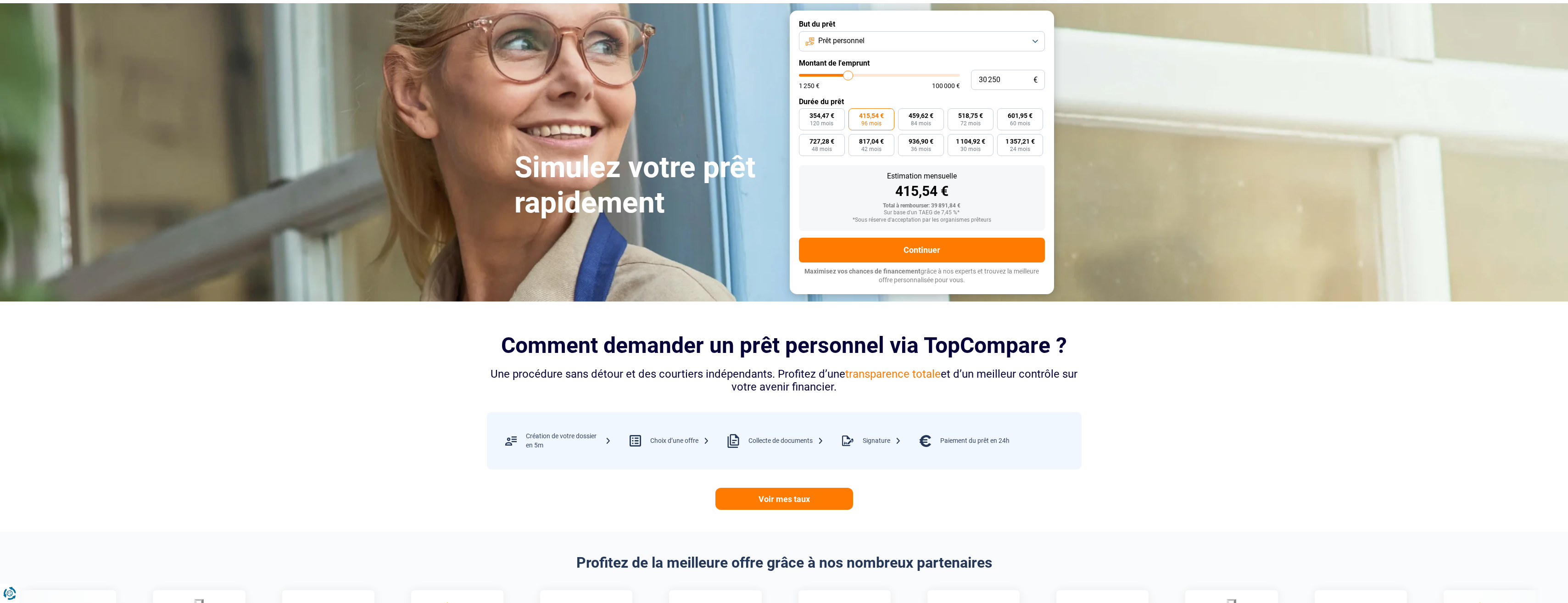
click at [965, 35] on button "Prêt personnel" at bounding box center [922, 41] width 246 height 20
click at [849, 181] on div "Estimation mensuelle 415,54 €" at bounding box center [922, 185] width 231 height 26
click at [878, 42] on button "Prêt personnel" at bounding box center [922, 41] width 246 height 20
click at [870, 103] on li "Prêt voiture" at bounding box center [922, 102] width 236 height 19
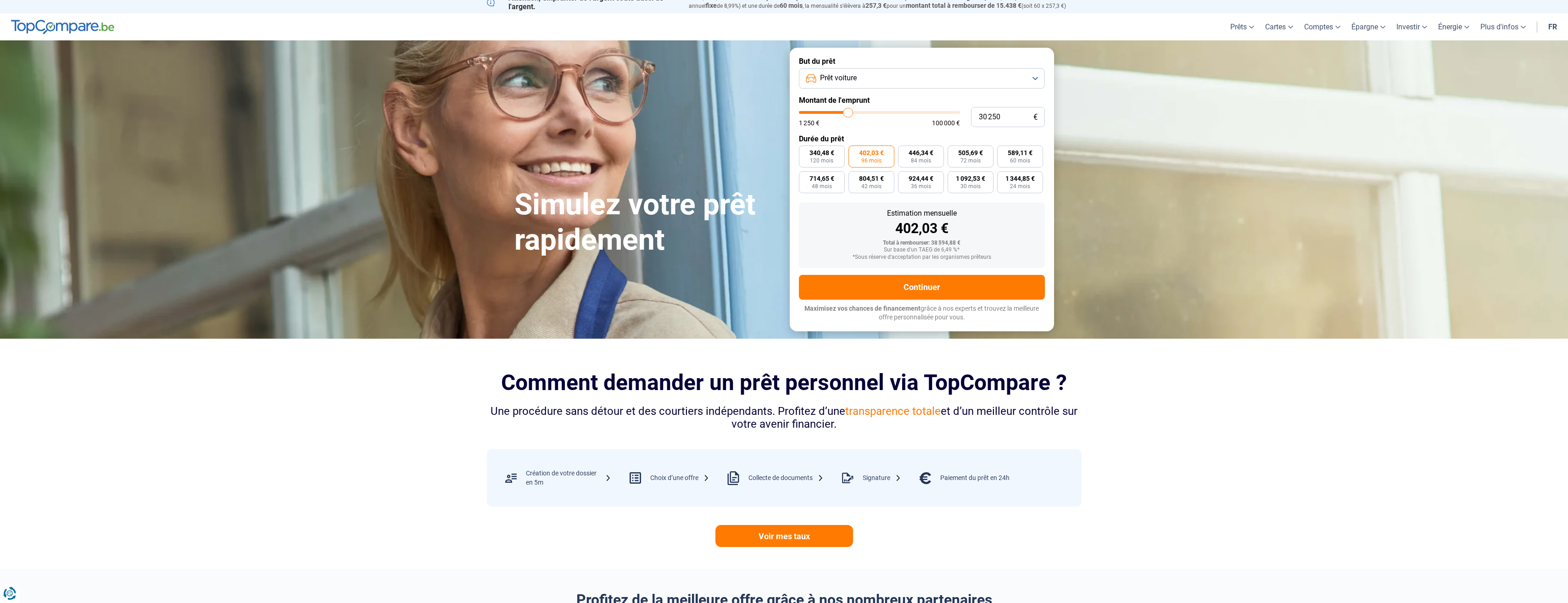
scroll to position [0, 0]
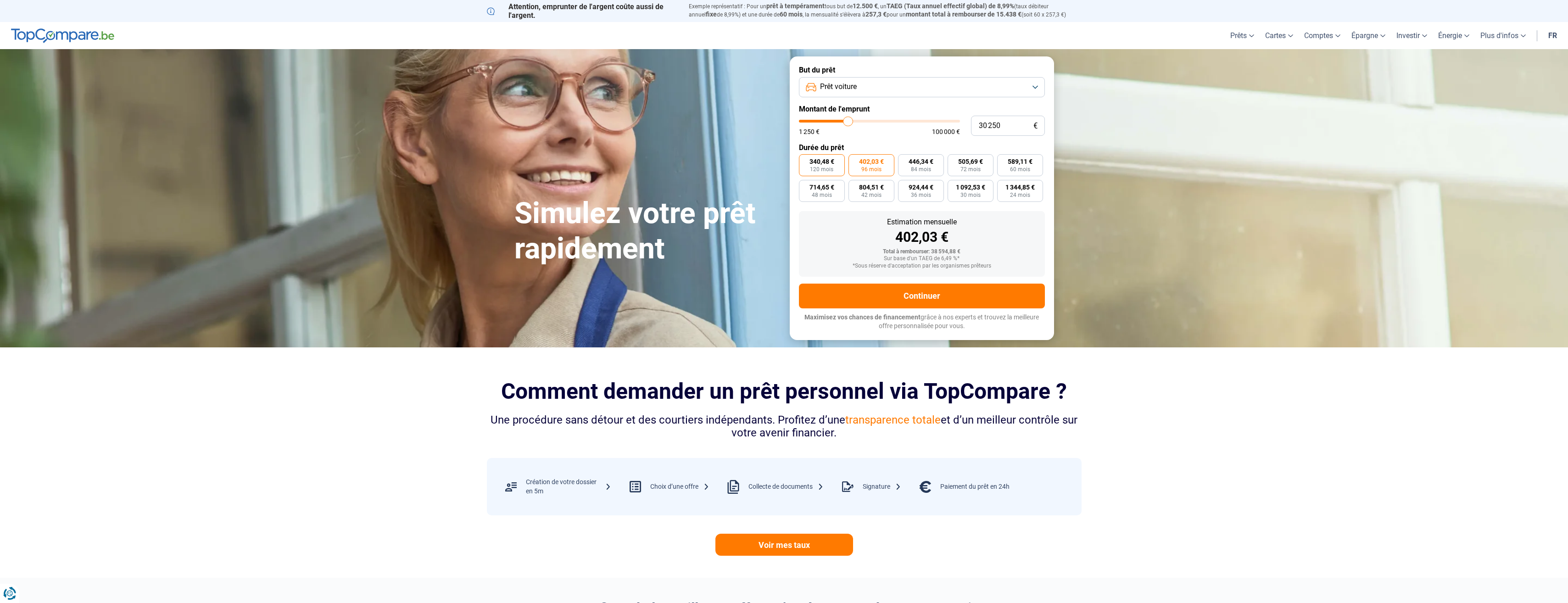
click at [815, 162] on span "340,48 €" at bounding box center [822, 161] width 25 height 7
click at [805, 160] on input "340,48 € 120 mois" at bounding box center [802, 157] width 6 height 6
radio input "true"
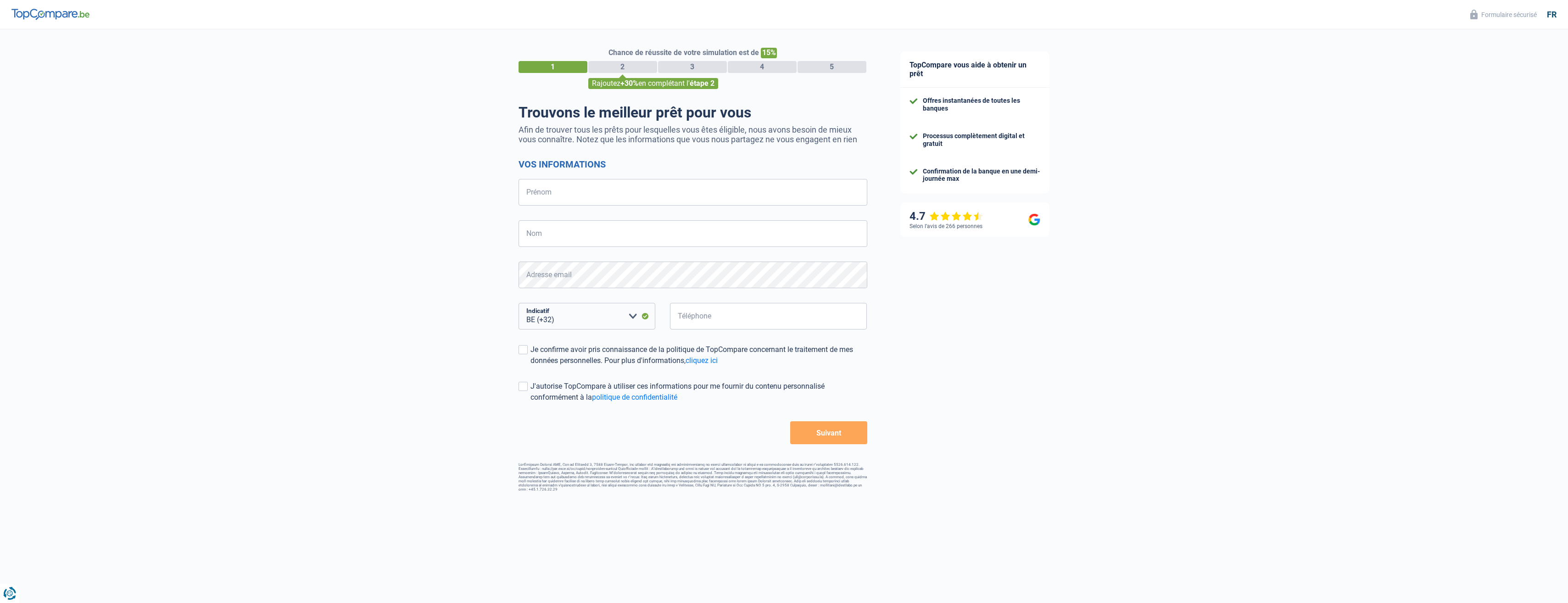
select select "32"
click at [601, 320] on select "BE (+32) LU (+352) Veuillez sélectionner une option" at bounding box center [587, 316] width 137 height 27
drag, startPoint x: 415, startPoint y: 306, endPoint x: 333, endPoint y: 231, distance: 111.1
click at [415, 306] on div "Chance de réussite de votre simulation est de 15% 1 2 3 4 5 Rajoutez +30% en co…" at bounding box center [442, 260] width 884 height 469
